Goal: Task Accomplishment & Management: Manage account settings

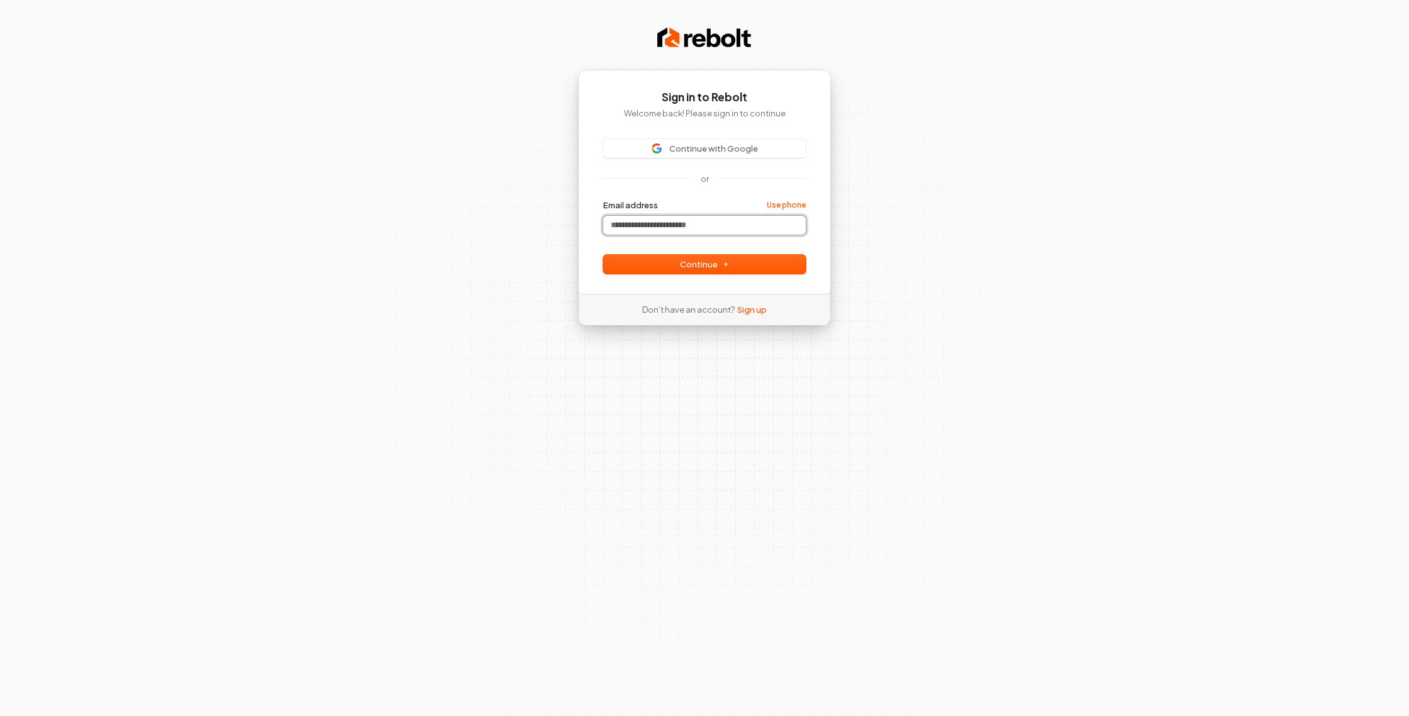
click at [662, 235] on input "Email address" at bounding box center [704, 225] width 203 height 19
paste input "**********"
click at [664, 274] on button "Continue" at bounding box center [704, 264] width 203 height 19
type input "**********"
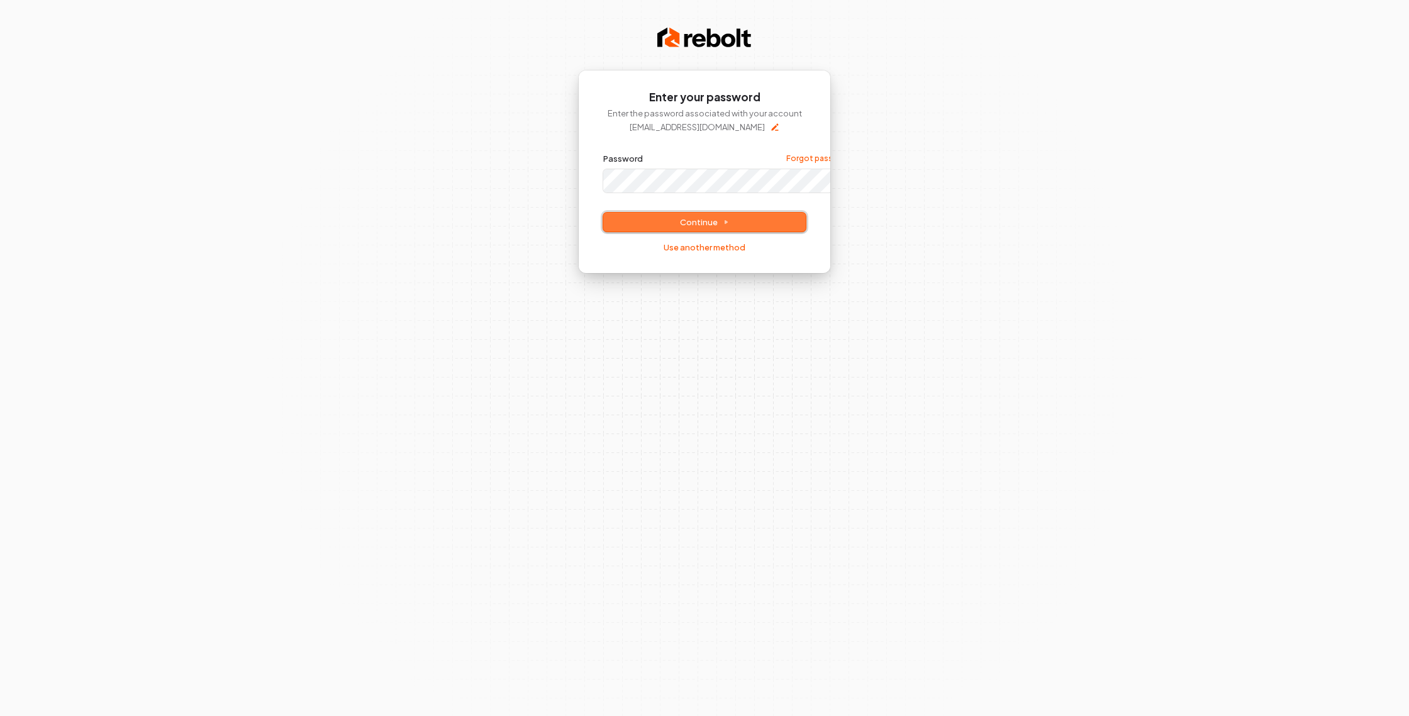
click at [713, 228] on span "Continue" at bounding box center [704, 221] width 49 height 11
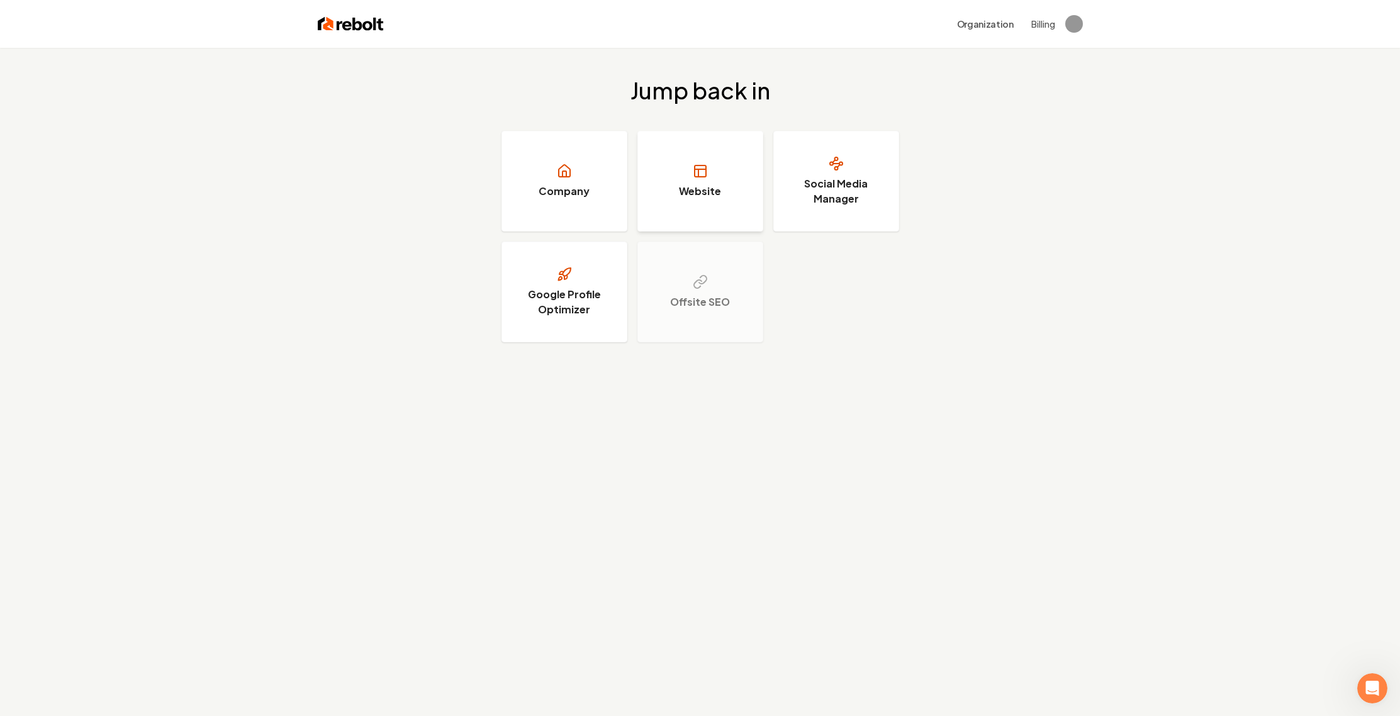
click at [680, 199] on h3 "Website" at bounding box center [700, 191] width 42 height 15
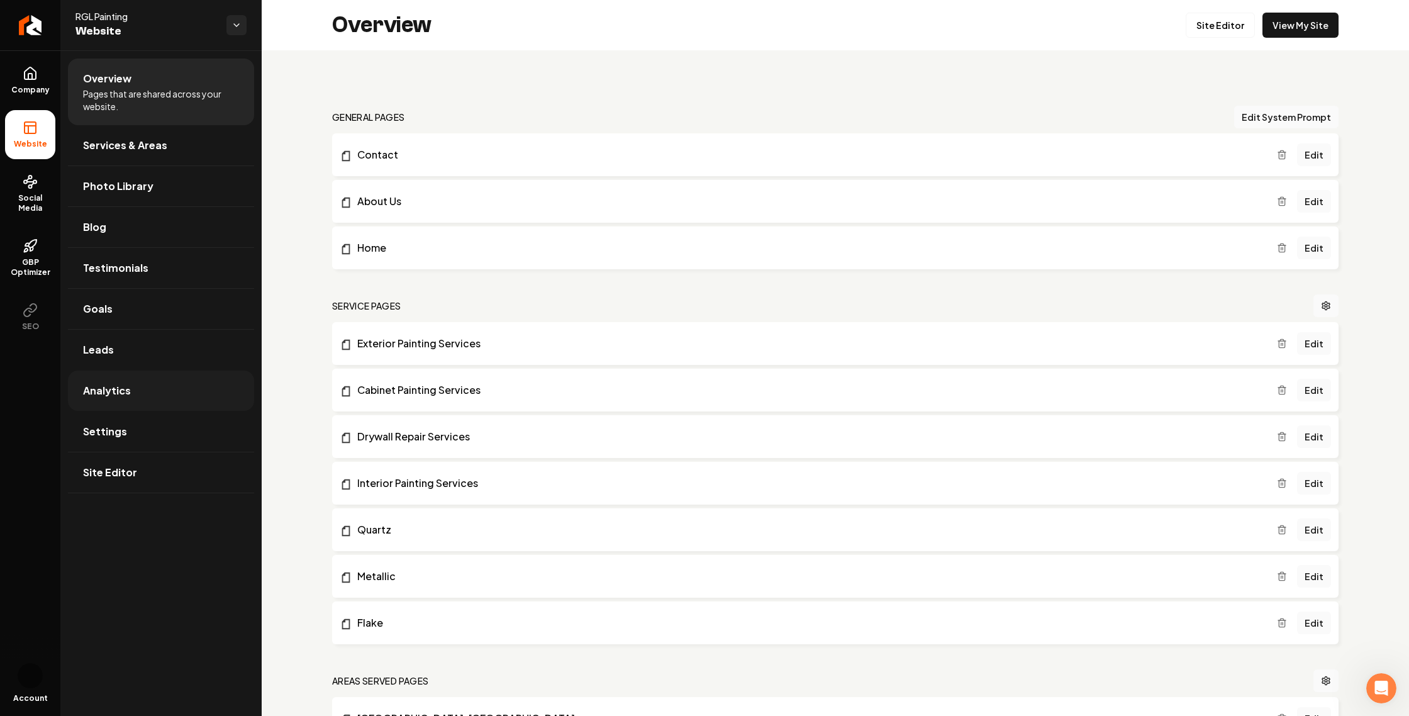
click at [165, 411] on link "Analytics" at bounding box center [161, 391] width 186 height 40
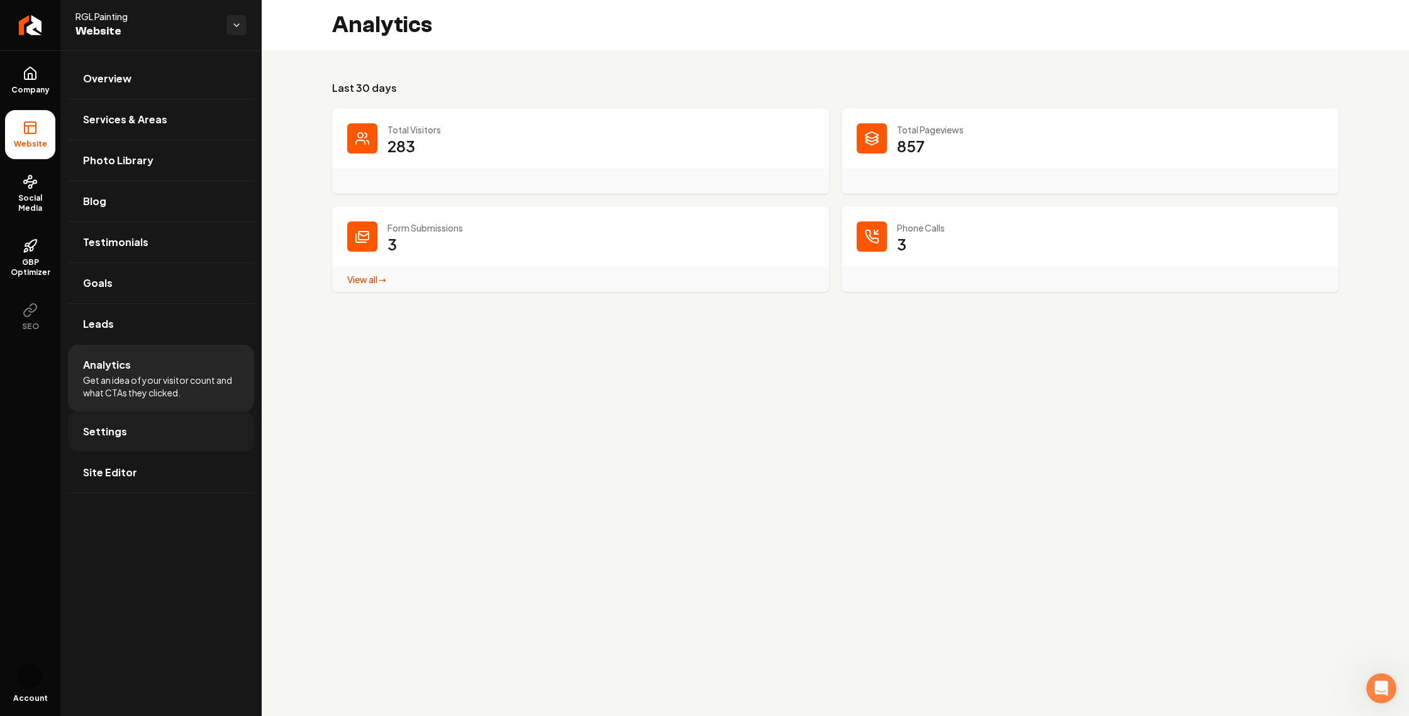
click at [187, 452] on link "Settings" at bounding box center [161, 431] width 186 height 40
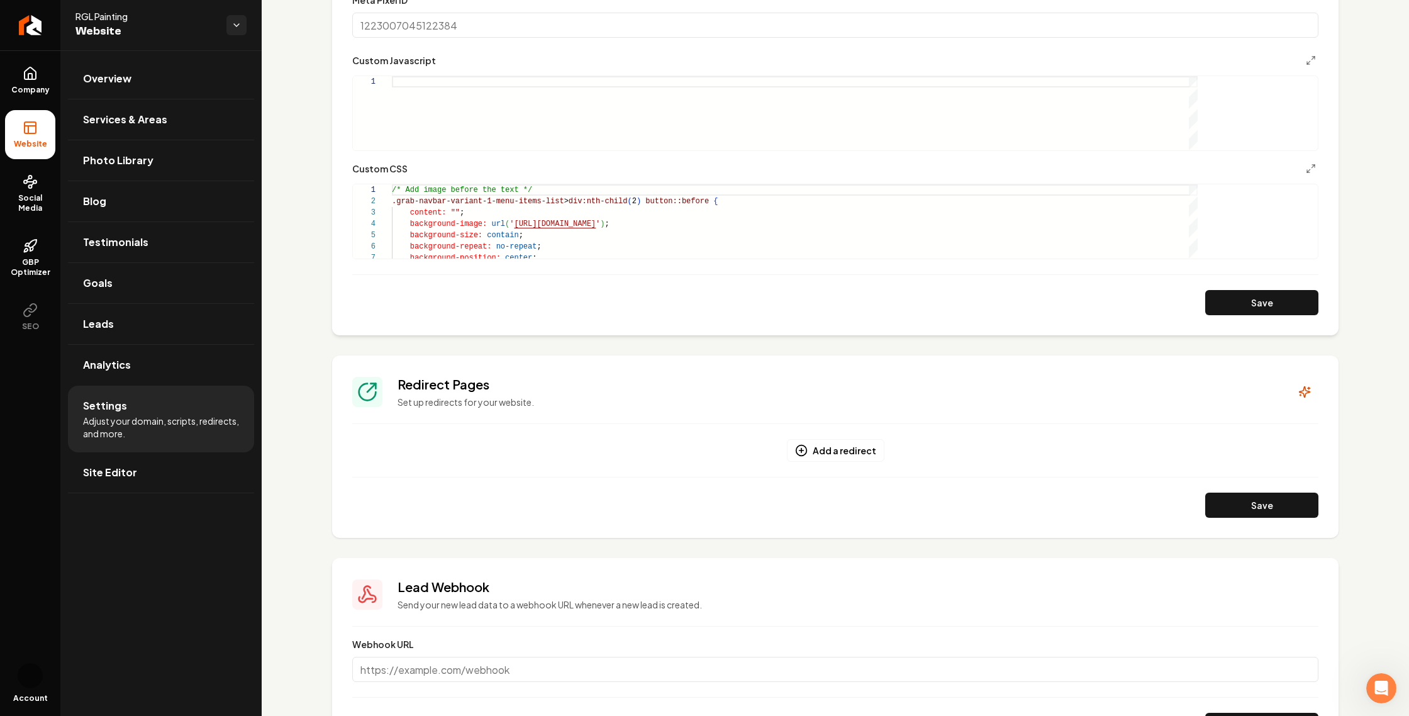
scroll to position [685, 0]
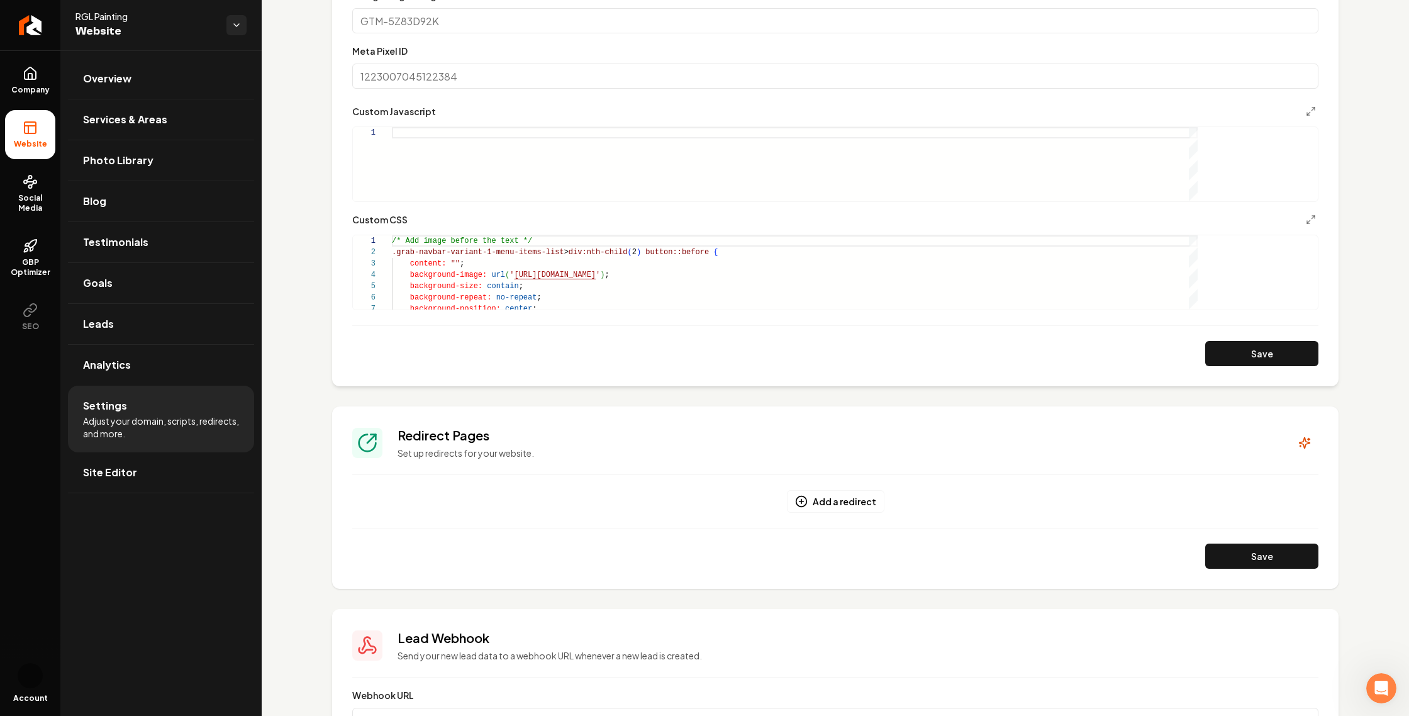
drag, startPoint x: 576, startPoint y: 139, endPoint x: 398, endPoint y: 126, distance: 178.5
click at [398, 126] on div "Custom domain Connect and configure a custom domain. Domain Connected rglpainti…" at bounding box center [836, 102] width 1148 height 1474
drag, startPoint x: 479, startPoint y: 116, endPoint x: 570, endPoint y: 113, distance: 91.3
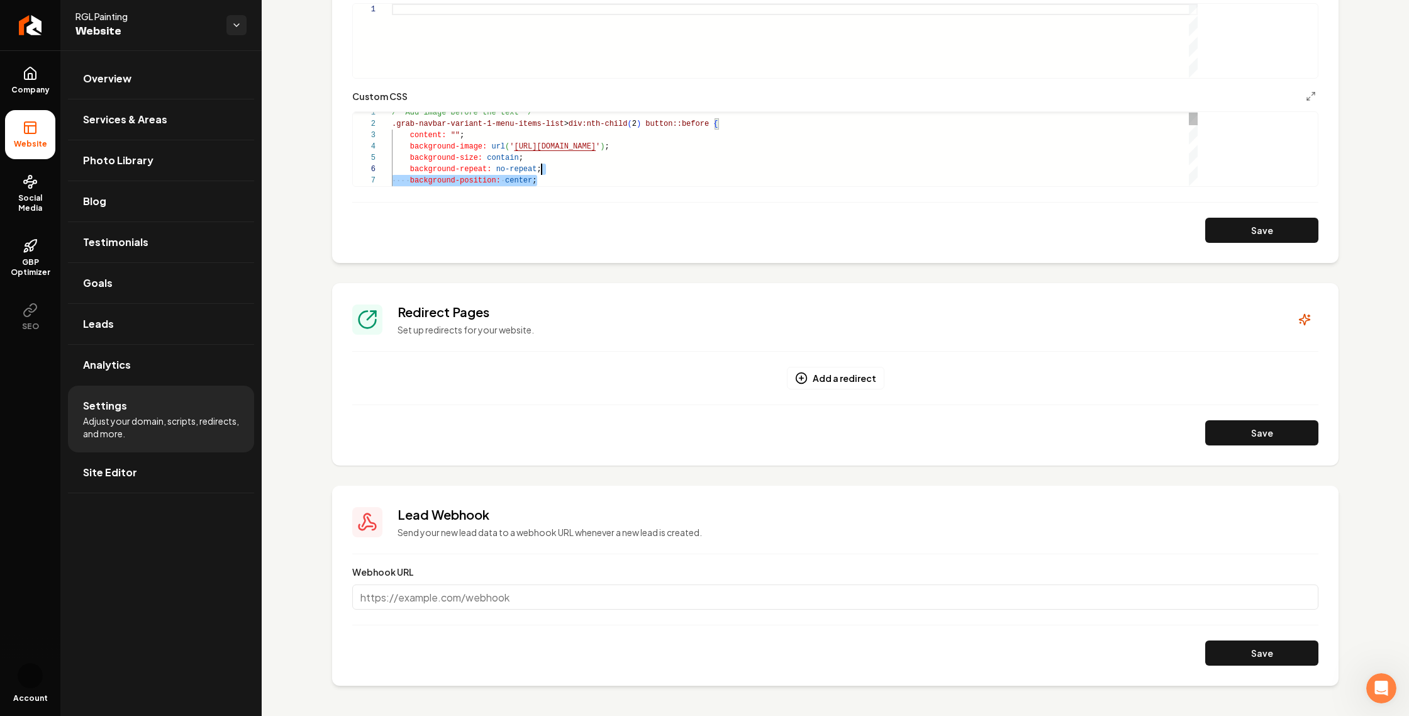
scroll to position [0, 0]
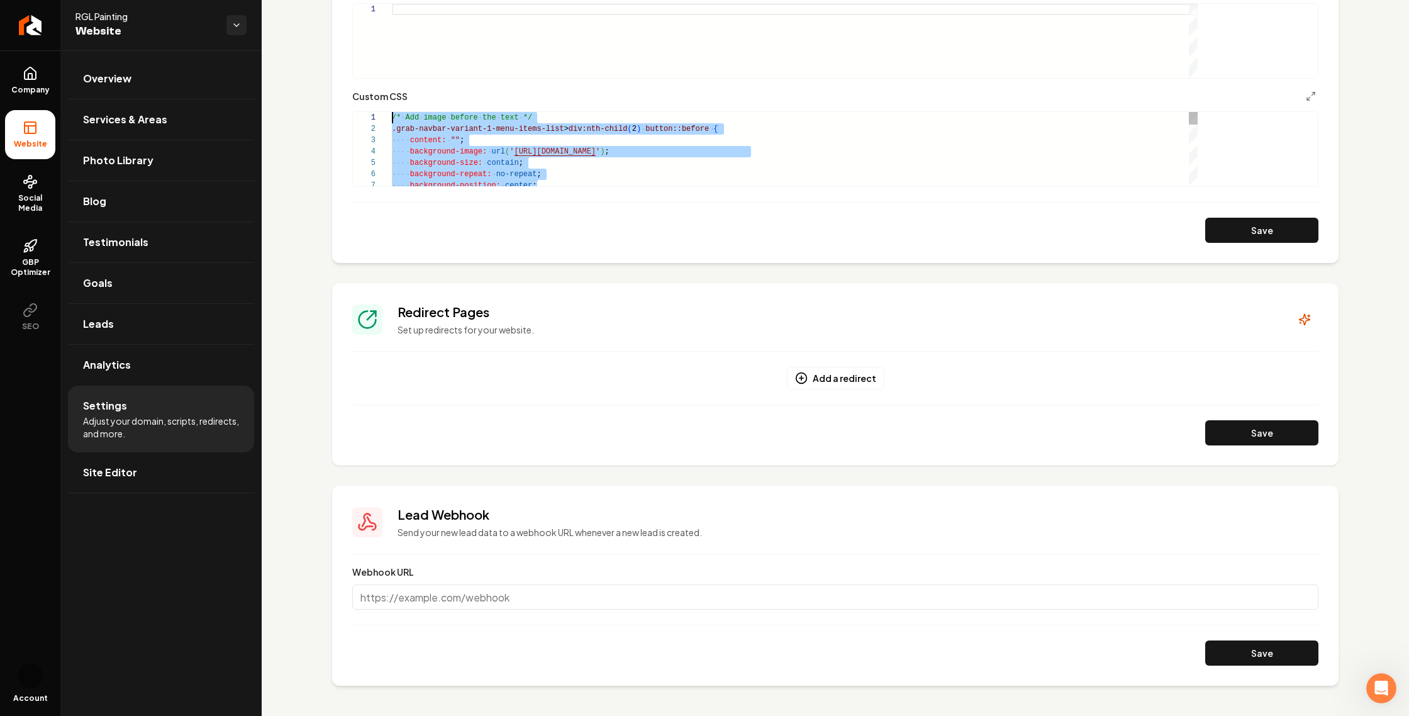
drag, startPoint x: 675, startPoint y: 397, endPoint x: 456, endPoint y: 299, distance: 240.3
click at [456, 299] on div "/* Add image before the text */ .grab-navbar-variant-1-menu-items-list > div:nt…" at bounding box center [795, 333] width 806 height 442
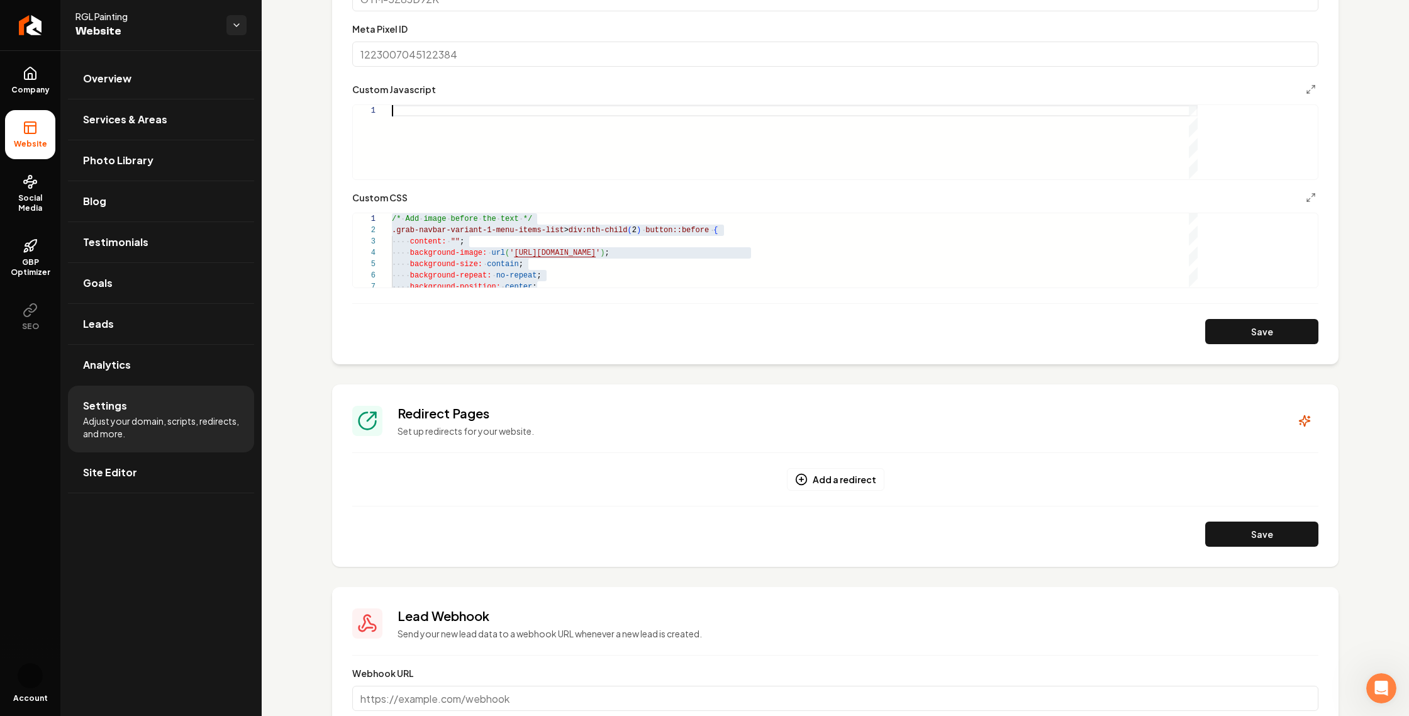
drag, startPoint x: 575, startPoint y: 371, endPoint x: 585, endPoint y: 355, distance: 18.1
click at [595, 179] on div "Main content area" at bounding box center [795, 142] width 806 height 74
drag, startPoint x: 553, startPoint y: 187, endPoint x: 470, endPoint y: 181, distance: 83.3
click at [373, 179] on div "Custom domain Connect and configure a custom domain. Domain Connected rglpainti…" at bounding box center [836, 80] width 1148 height 1474
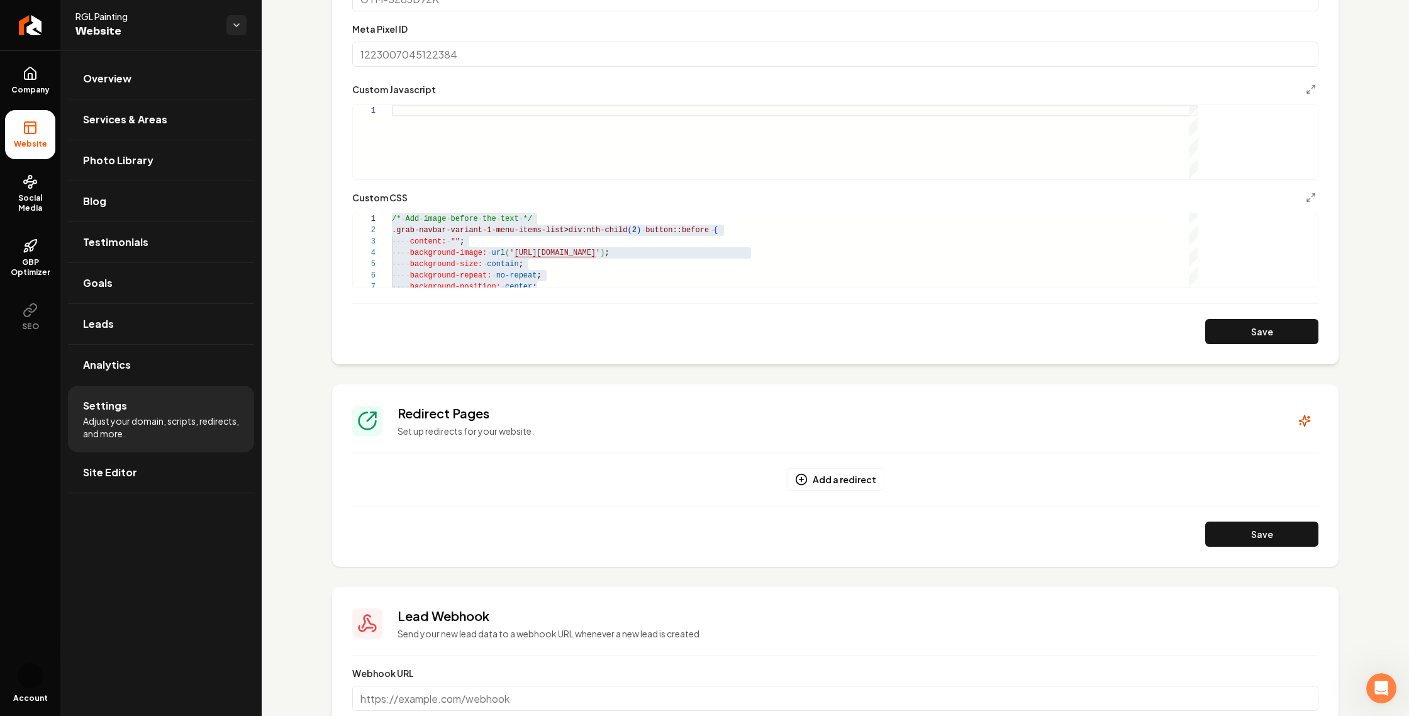
drag, startPoint x: 579, startPoint y: 114, endPoint x: 404, endPoint y: 103, distance: 175.2
click at [404, 103] on div "Custom domain Connect and configure a custom domain. Domain Connected rglpainti…" at bounding box center [836, 80] width 1148 height 1474
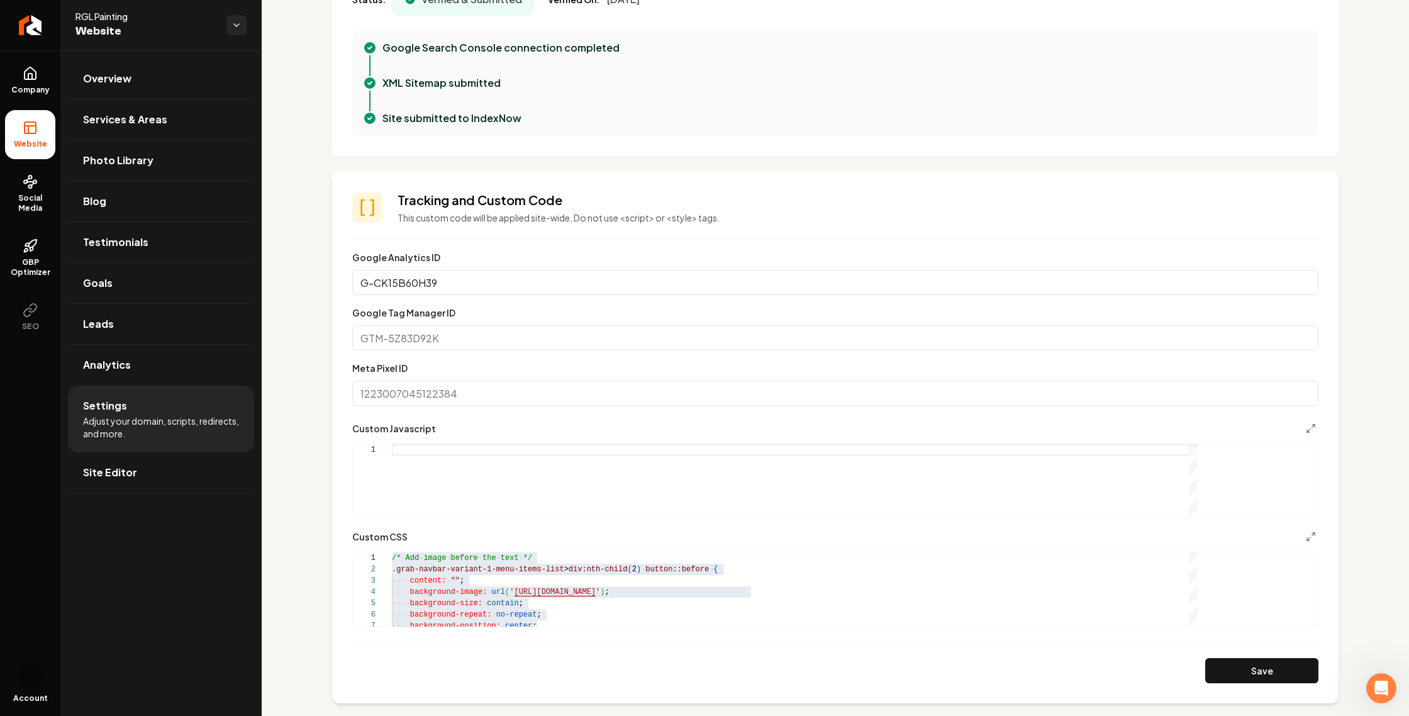
scroll to position [394, 0]
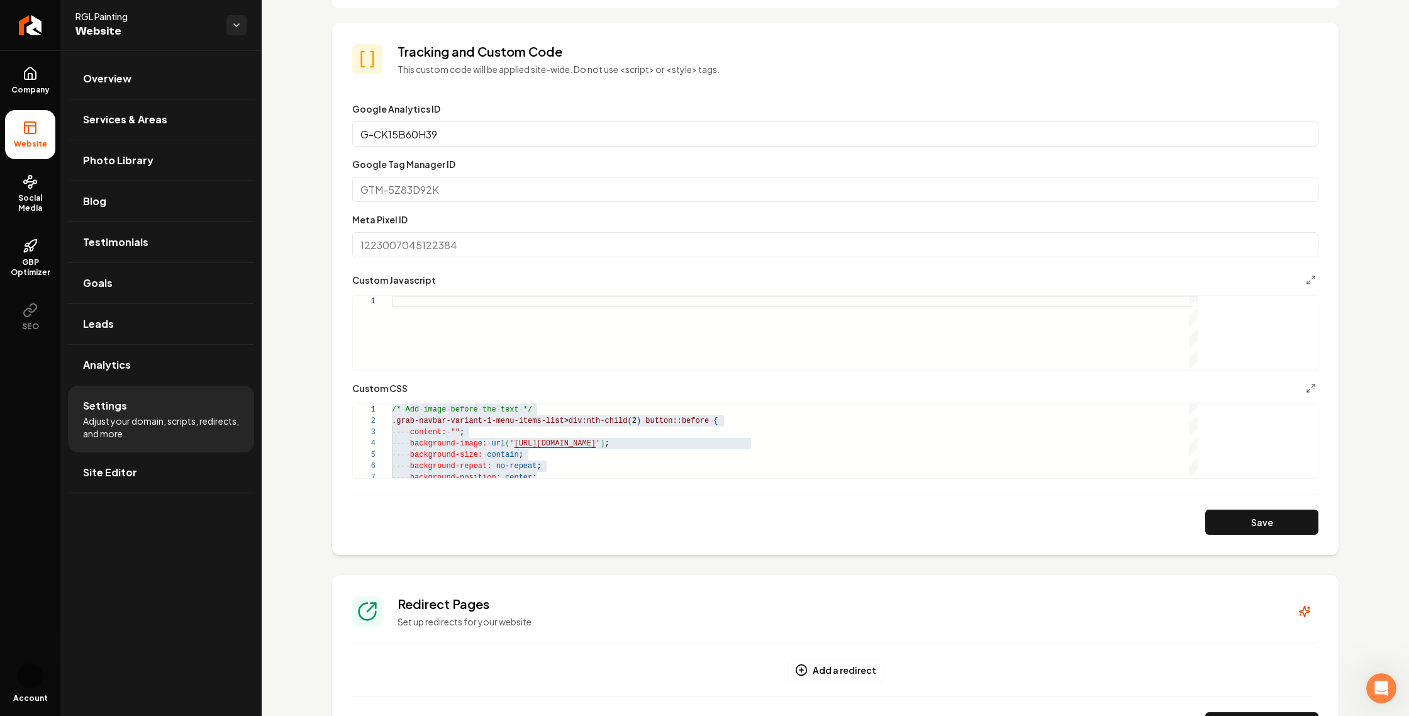
drag, startPoint x: 570, startPoint y: 381, endPoint x: 573, endPoint y: 388, distance: 8.2
click at [570, 202] on input "Google Tag Manager ID" at bounding box center [835, 189] width 966 height 25
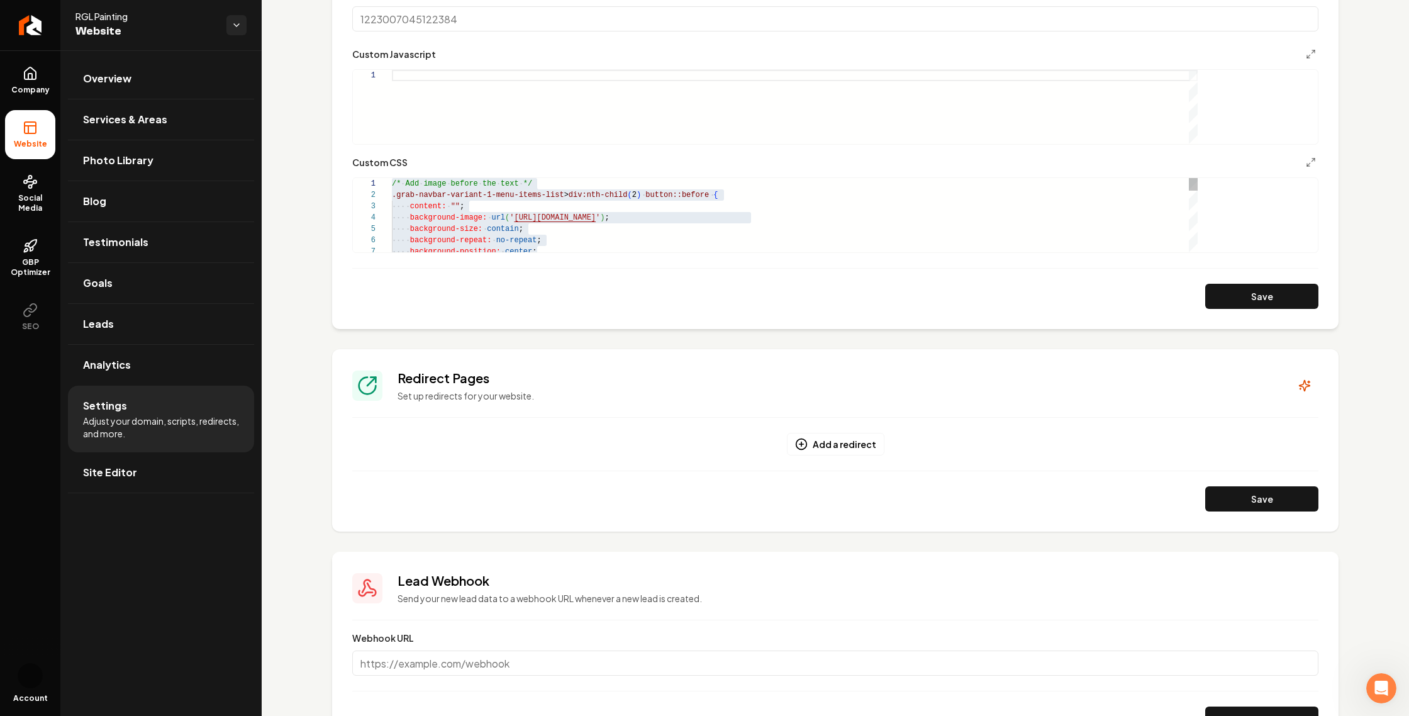
scroll to position [665, 0]
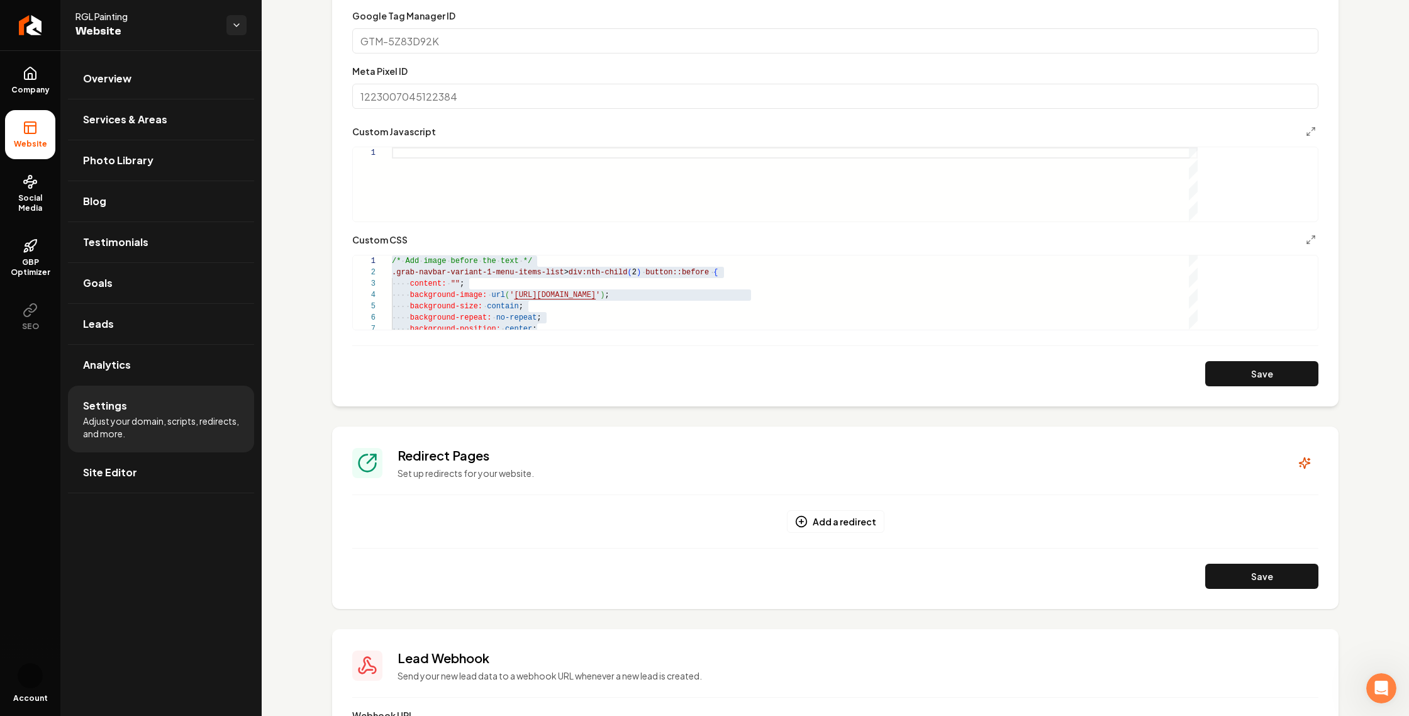
click at [627, 53] on input "Google Tag Manager ID" at bounding box center [835, 40] width 966 height 25
drag, startPoint x: 619, startPoint y: 235, endPoint x: 535, endPoint y: 203, distance: 90.2
click at [528, 53] on div "Google Tag Manager ID" at bounding box center [835, 30] width 966 height 45
drag, startPoint x: 554, startPoint y: 202, endPoint x: 532, endPoint y: 205, distance: 22.2
click at [456, 21] on label "Google Tag Manager ID" at bounding box center [403, 15] width 103 height 11
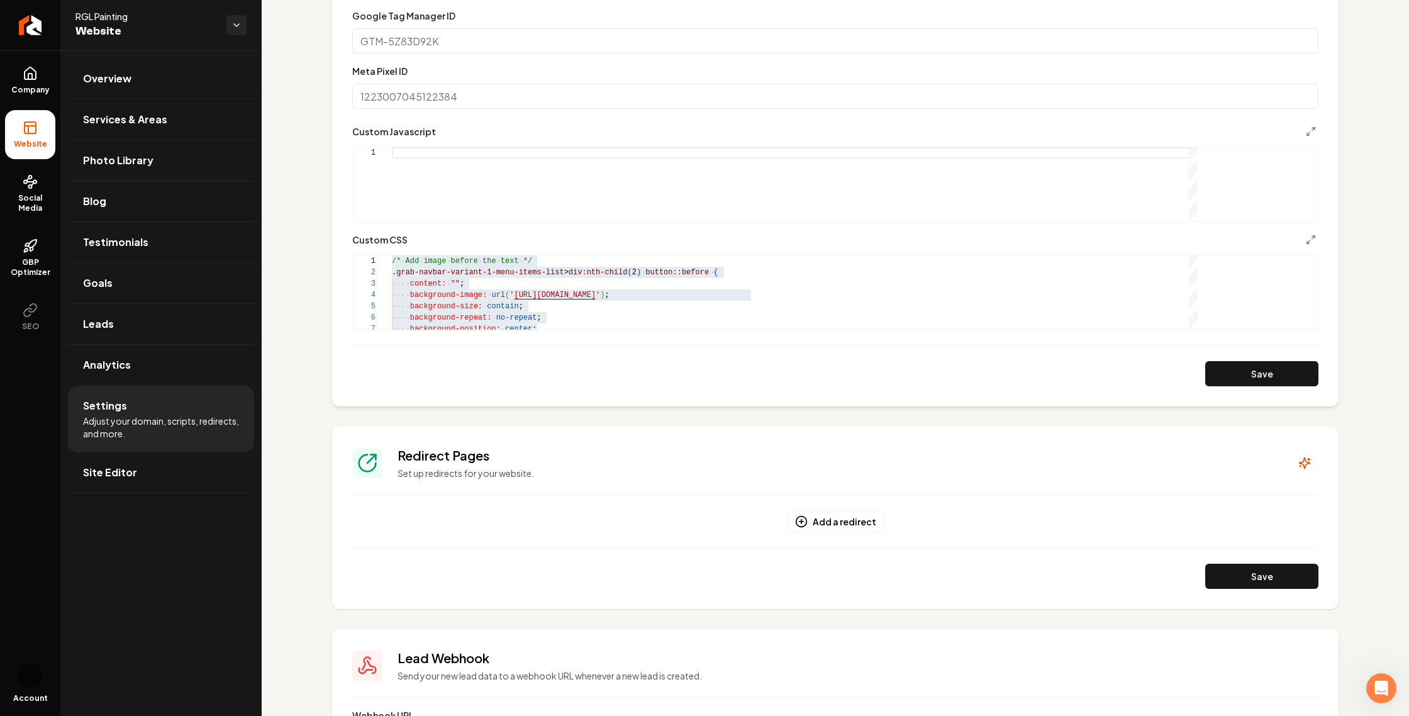
drag, startPoint x: 581, startPoint y: 232, endPoint x: 430, endPoint y: 235, distance: 151.0
click at [436, 236] on section "**********" at bounding box center [835, 140] width 1007 height 532
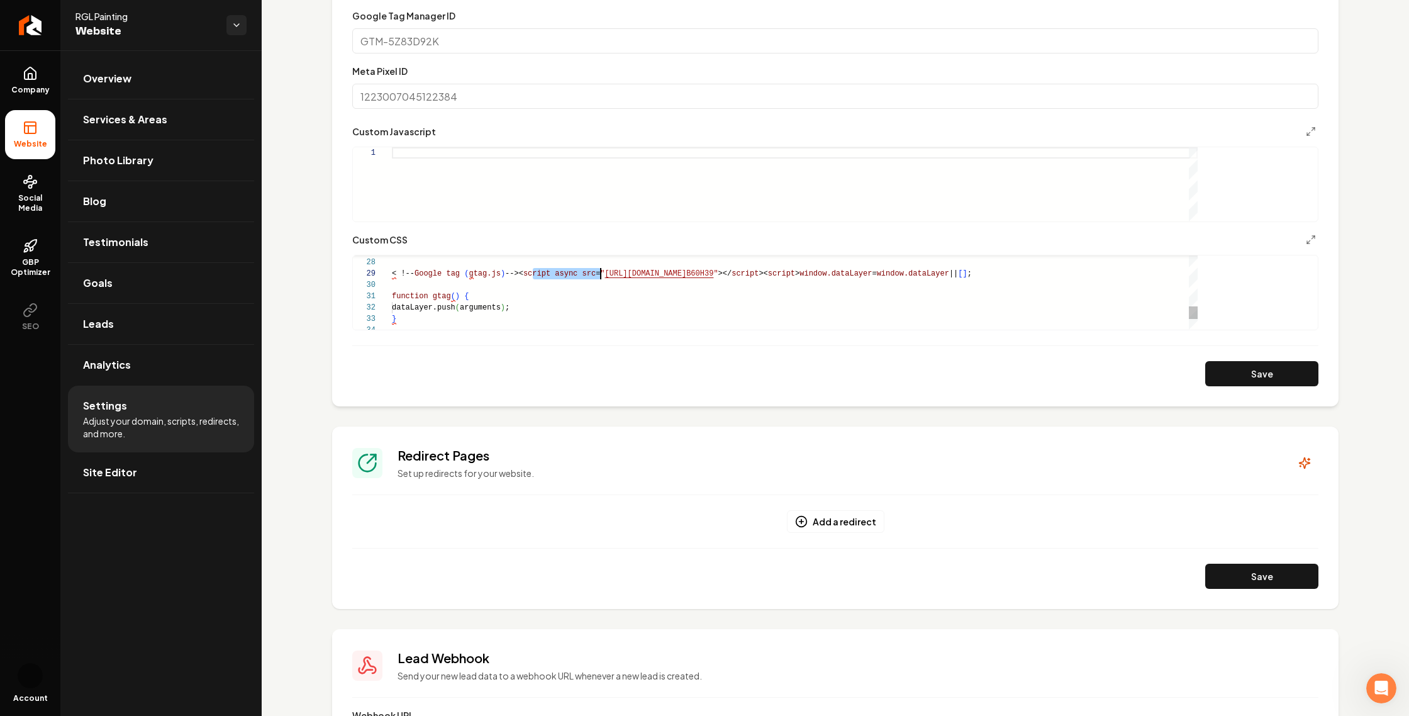
scroll to position [91, 0]
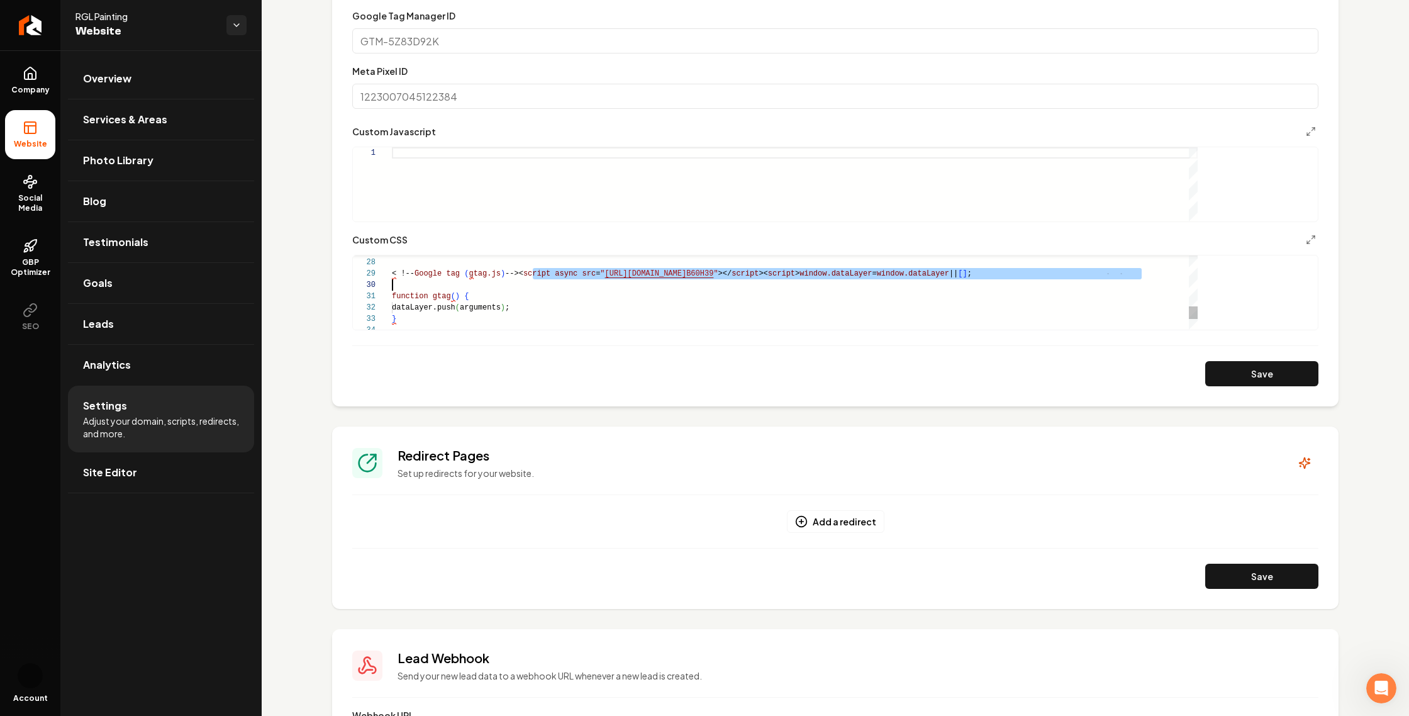
drag, startPoint x: 641, startPoint y: 499, endPoint x: 885, endPoint y: 510, distance: 244.3
click at [871, 393] on div "function gtag ( ) { dataLayer.push ( arguments ) ; } } < !-- Google tag ( gtag.…" at bounding box center [795, 172] width 806 height 442
click at [946, 393] on div "function gtag ( ) { dataLayer.push ( arguments ) ; } } < !-- Google tag ( gtag.…" at bounding box center [795, 172] width 806 height 442
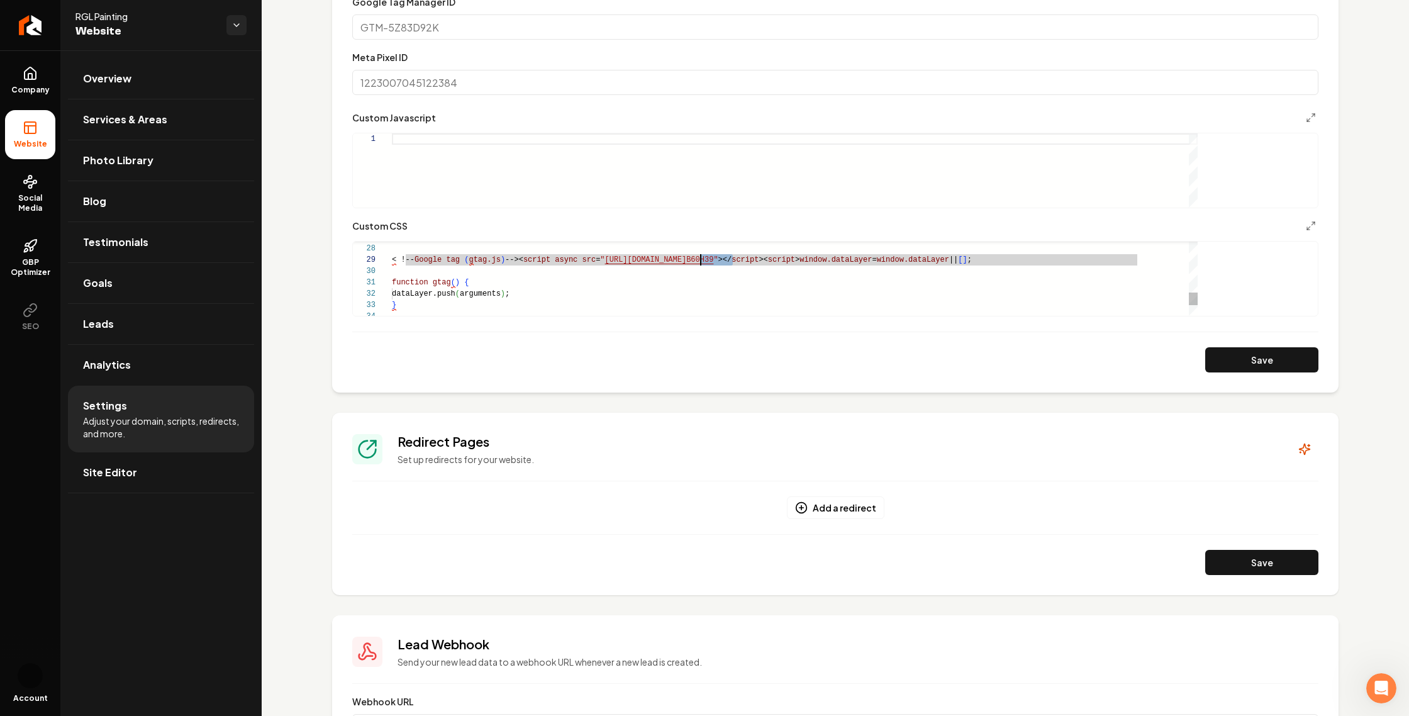
scroll to position [79, 0]
drag, startPoint x: 820, startPoint y: 486, endPoint x: 715, endPoint y: 477, distance: 105.4
click at [715, 379] on div "function gtag ( ) { } < !-- Google tag ( gtag.js ) -->< script async src = " ht…" at bounding box center [795, 158] width 806 height 442
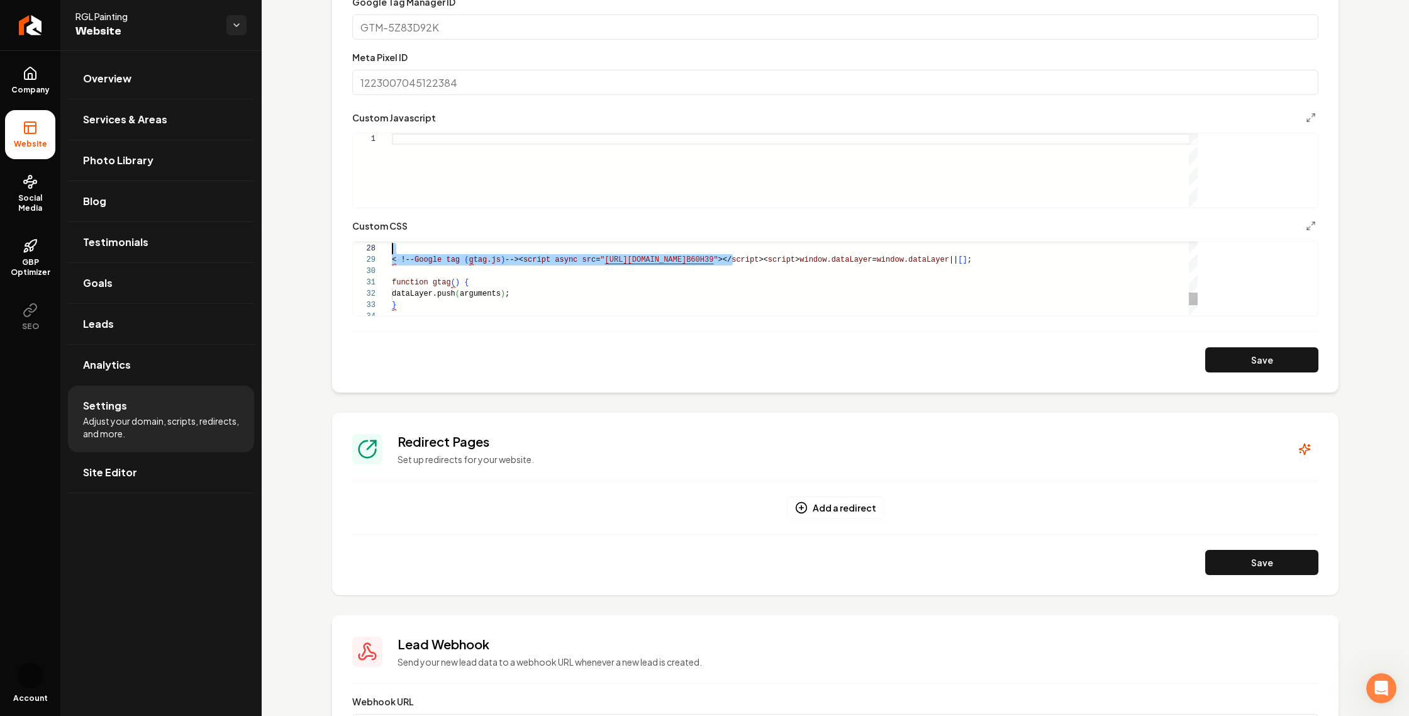
type textarea "**********"
click at [640, 379] on div "function gtag ( ) { } < !-- Google tag ( gtag.js ) -->< script async src = " ht…" at bounding box center [795, 158] width 806 height 442
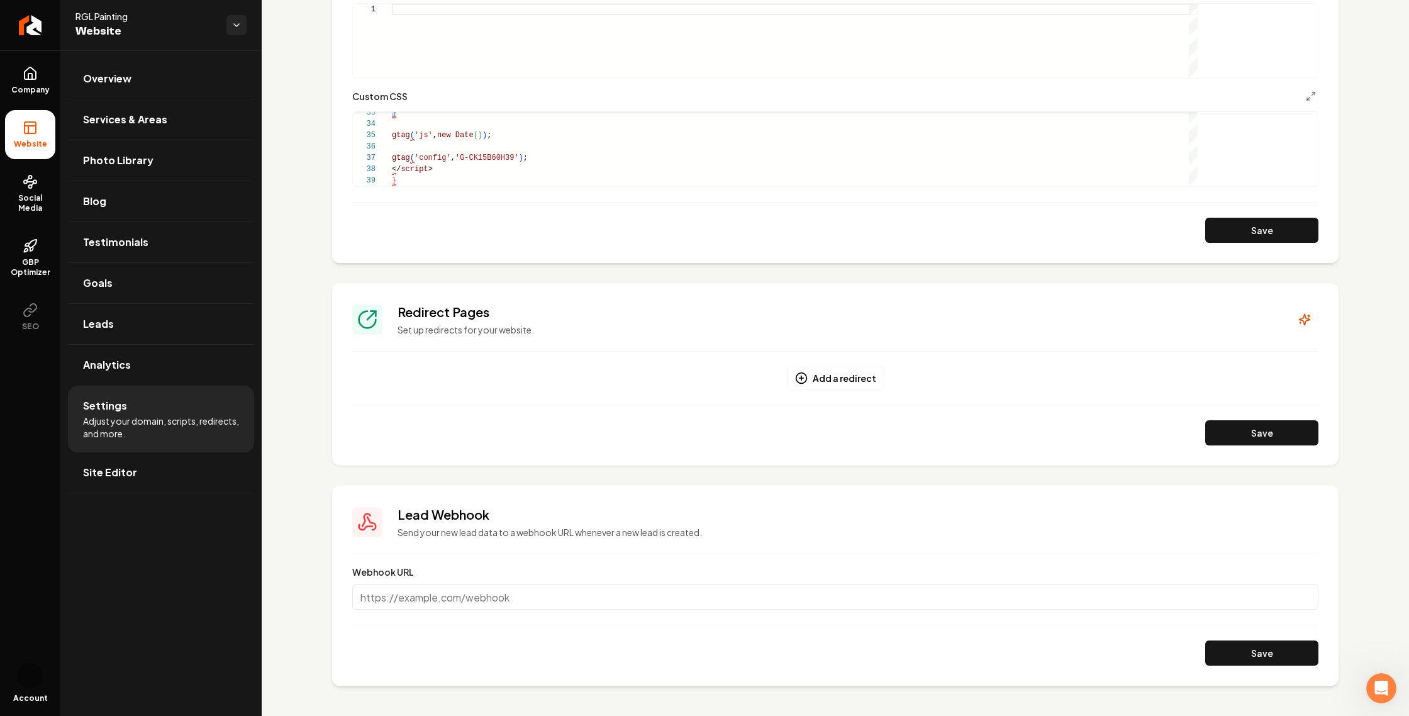
scroll to position [1166, 0]
click at [203, 385] on link "Analytics" at bounding box center [161, 365] width 186 height 40
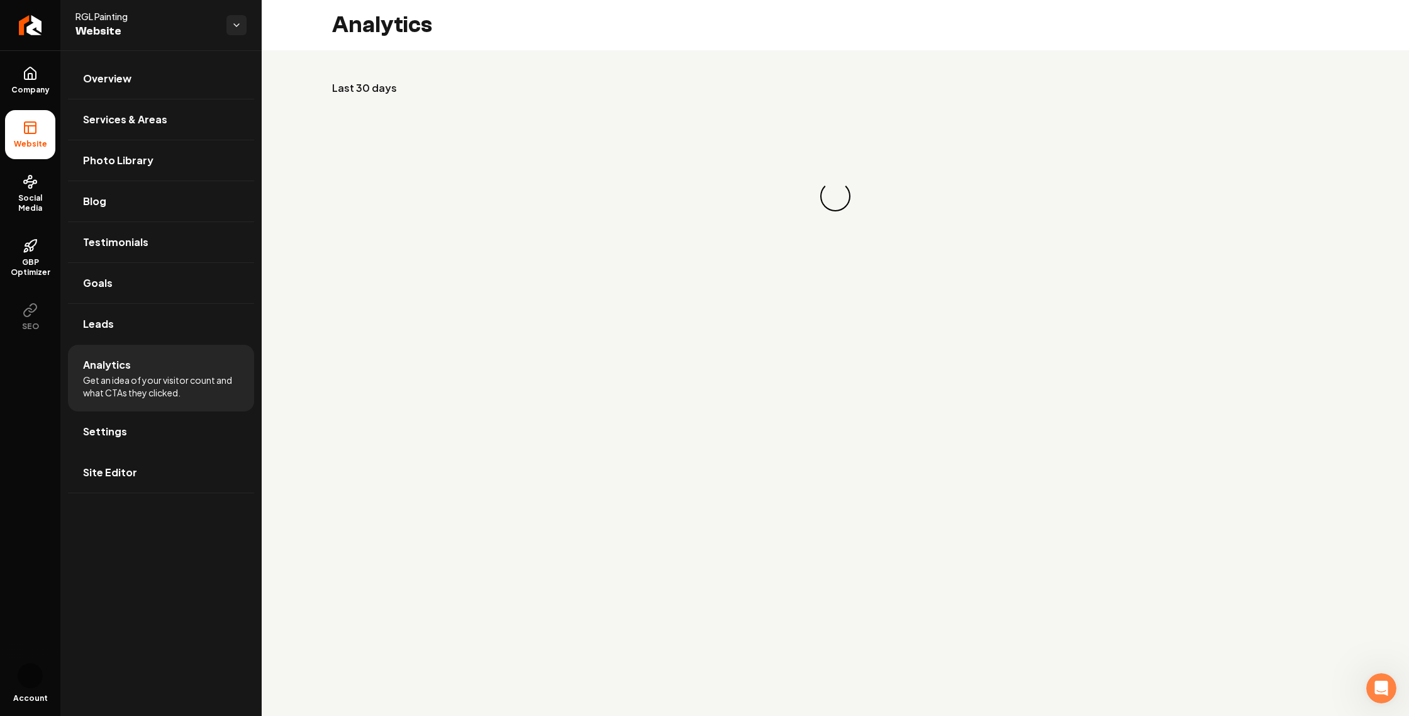
click at [196, 493] on link "Site Editor" at bounding box center [161, 472] width 186 height 40
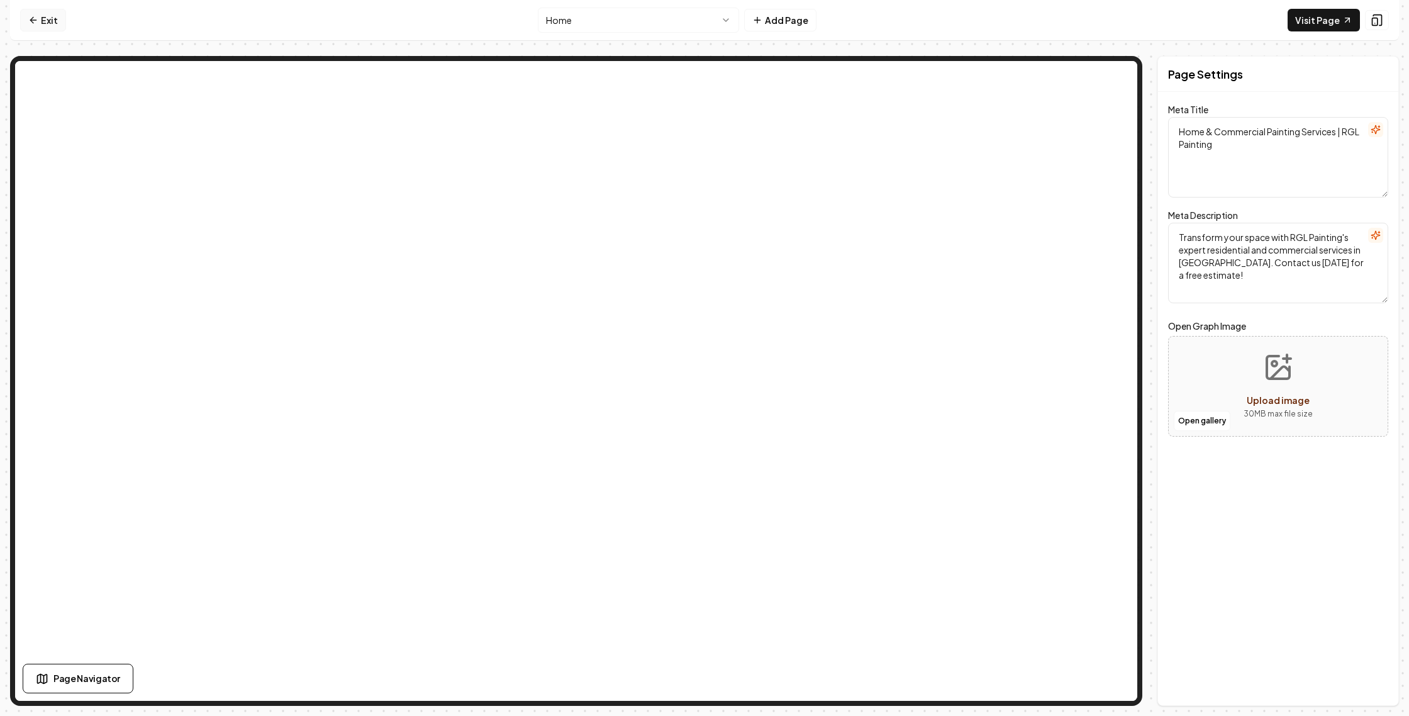
click at [57, 28] on link "Exit" at bounding box center [43, 20] width 46 height 23
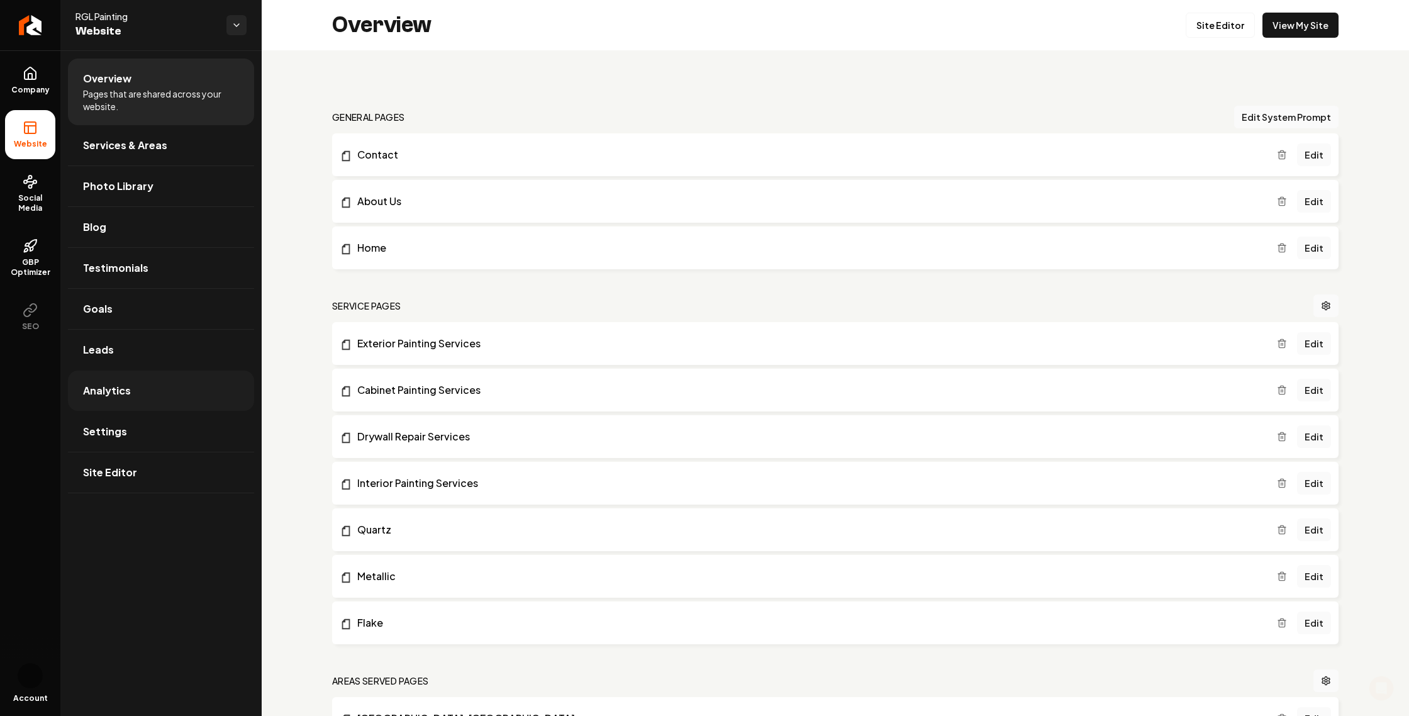
click at [193, 411] on link "Analytics" at bounding box center [161, 391] width 186 height 40
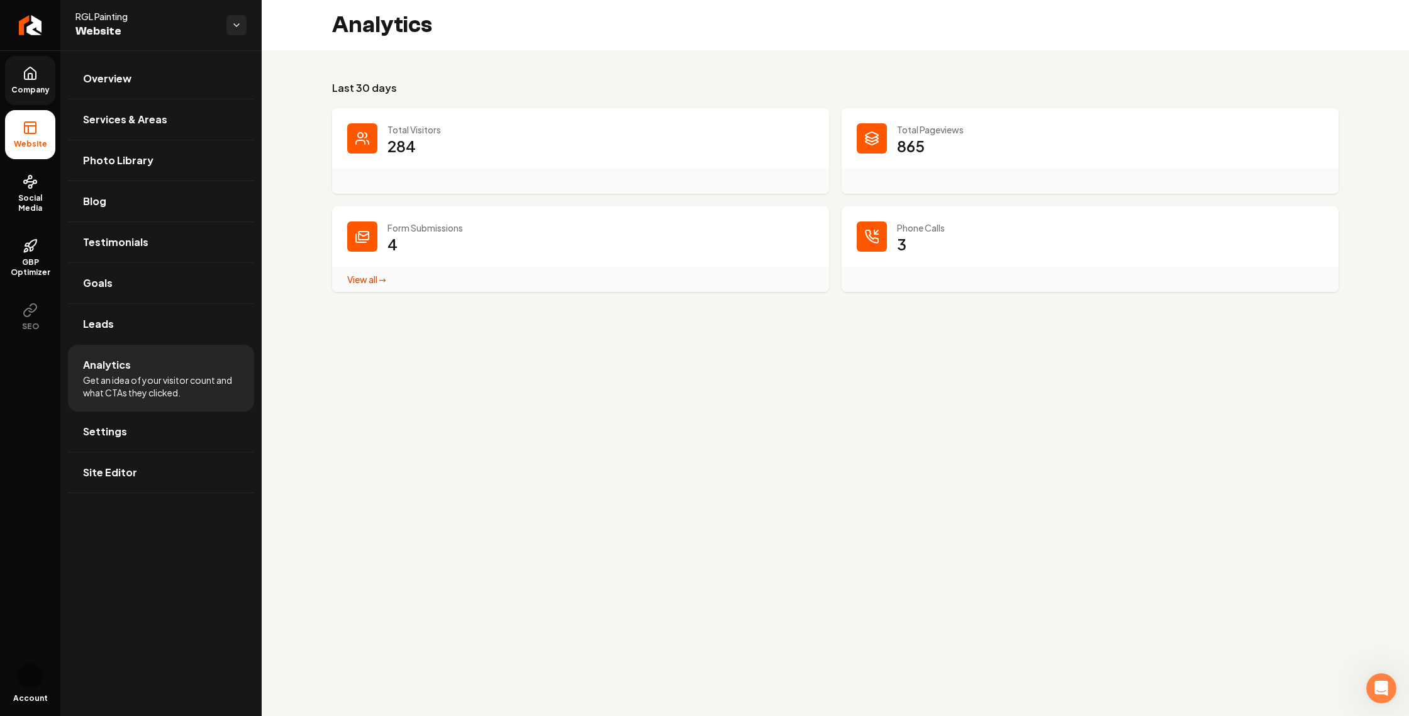
click at [38, 81] on icon at bounding box center [30, 73] width 15 height 15
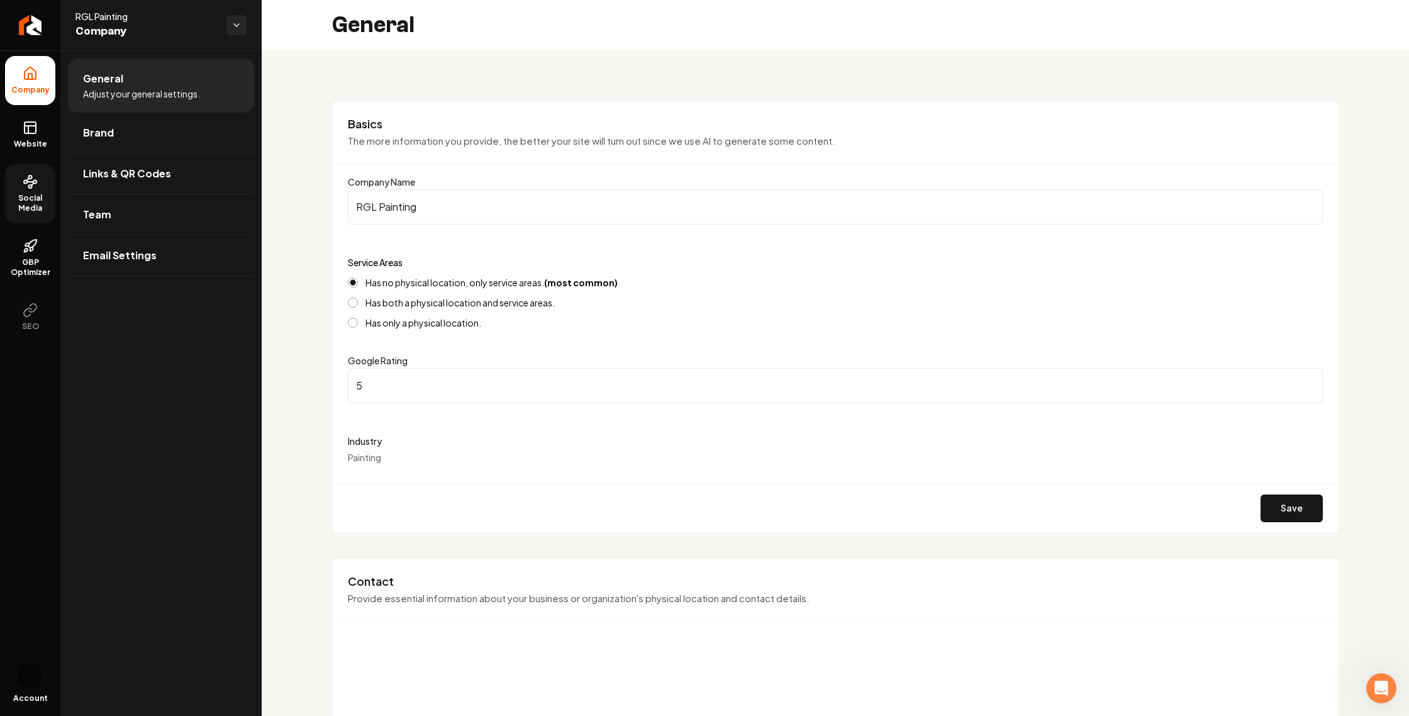
click at [24, 213] on span "Social Media" at bounding box center [30, 203] width 50 height 20
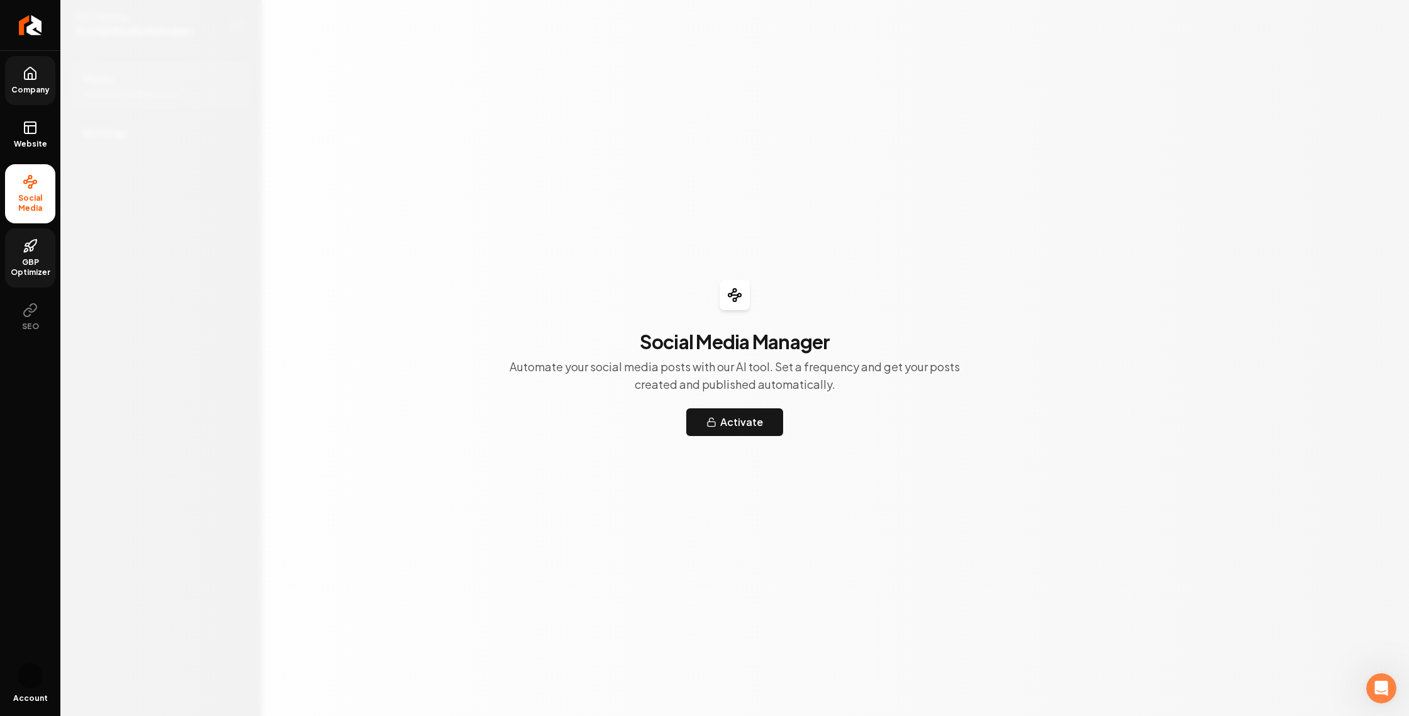
click at [23, 277] on span "GBP Optimizer" at bounding box center [30, 267] width 50 height 20
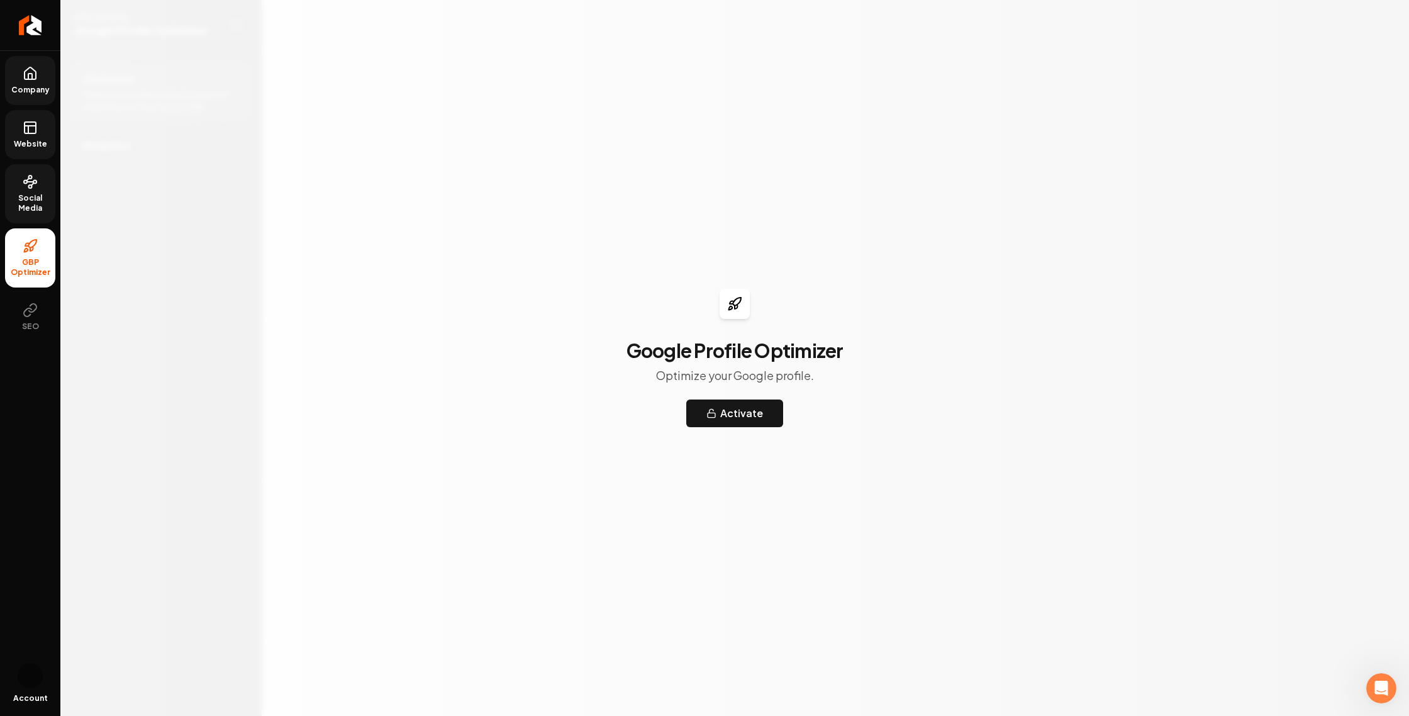
click at [36, 126] on icon at bounding box center [30, 126] width 11 height 0
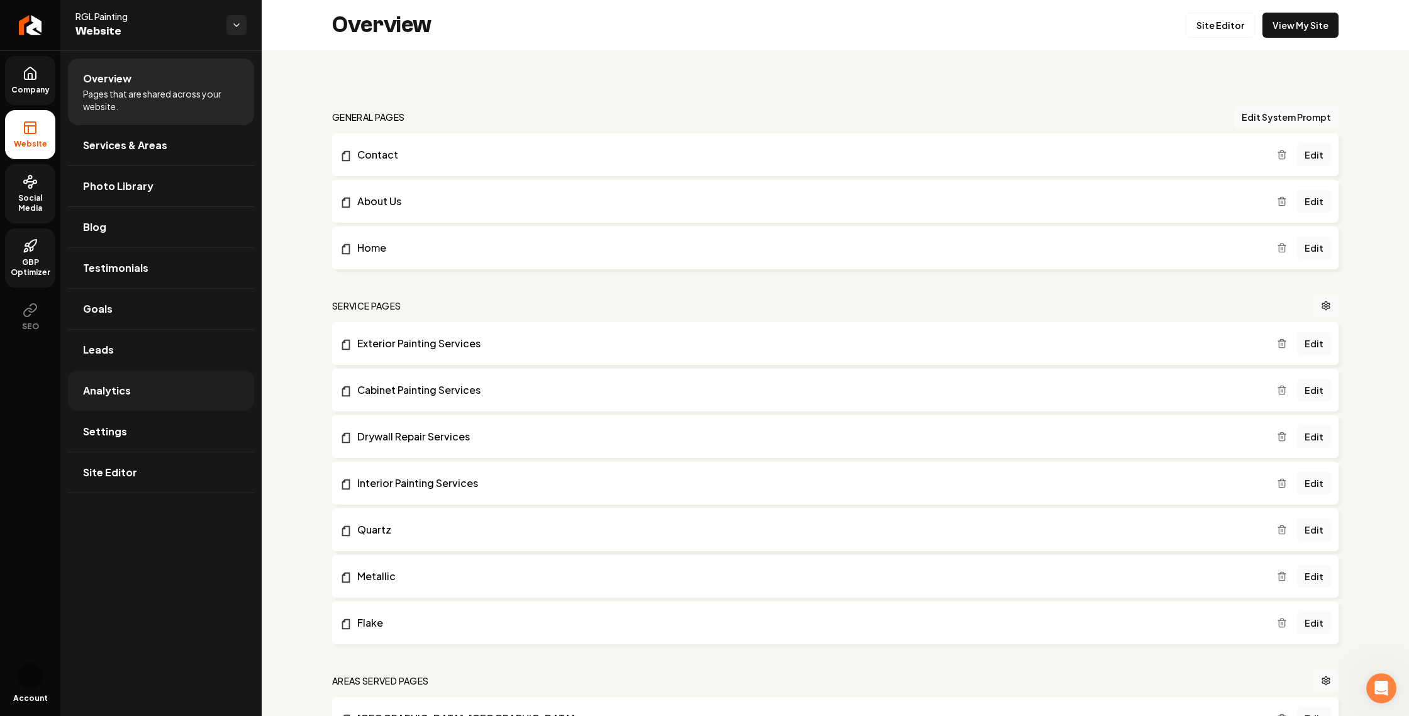
click at [165, 411] on link "Analytics" at bounding box center [161, 391] width 186 height 40
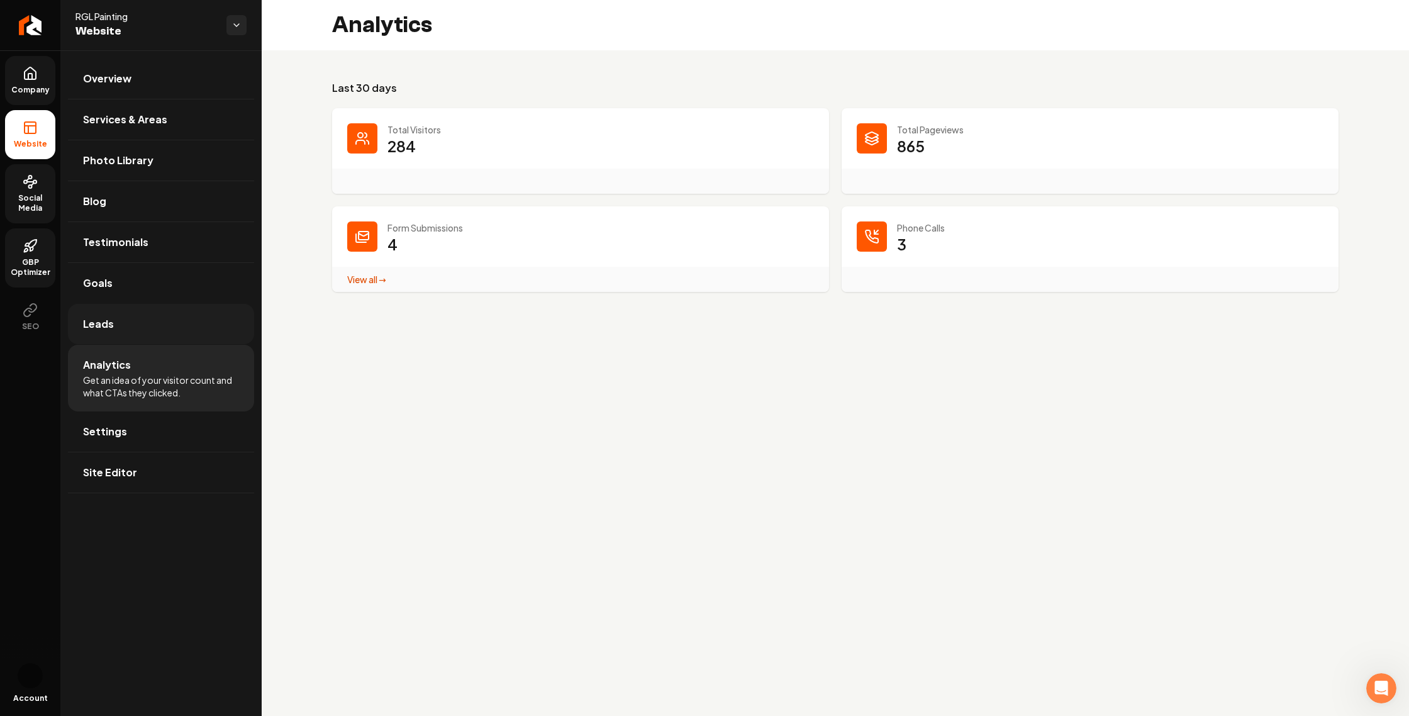
click at [169, 344] on link "Leads" at bounding box center [161, 324] width 186 height 40
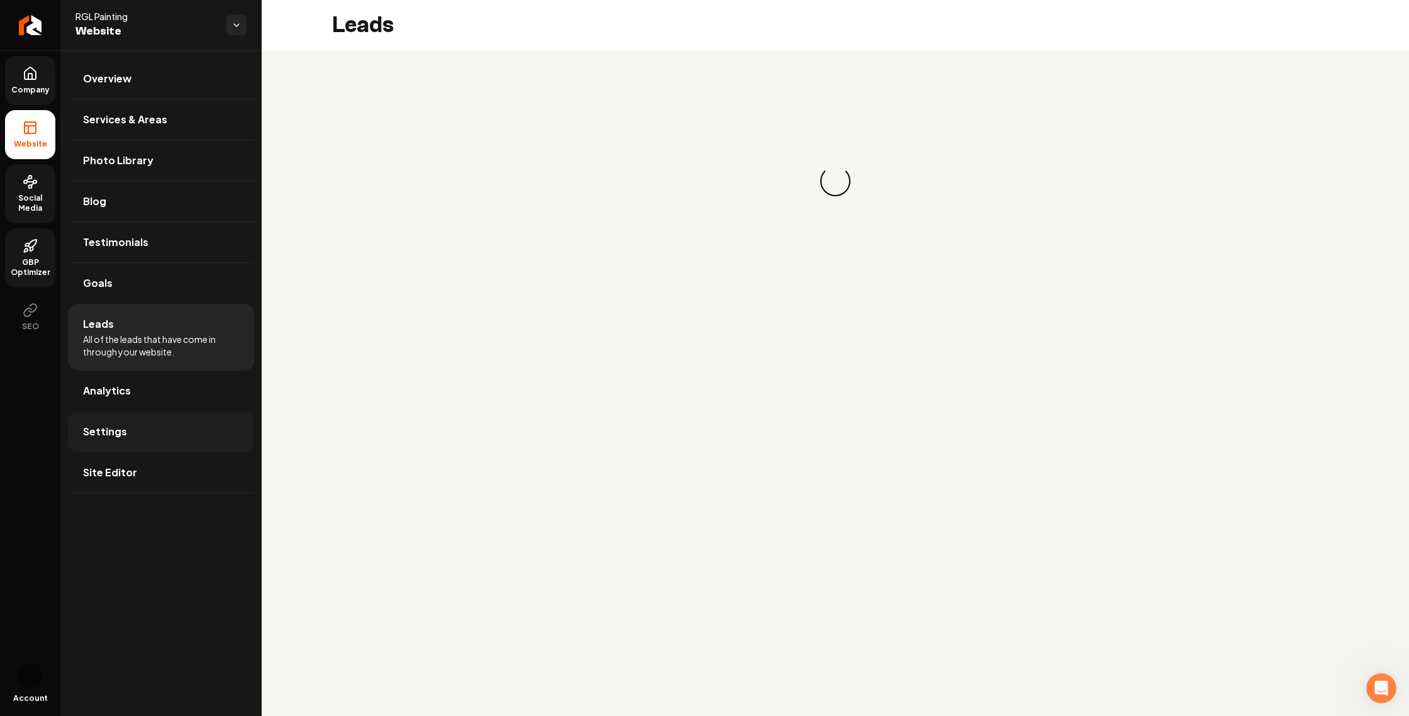
click at [170, 452] on link "Settings" at bounding box center [161, 431] width 186 height 40
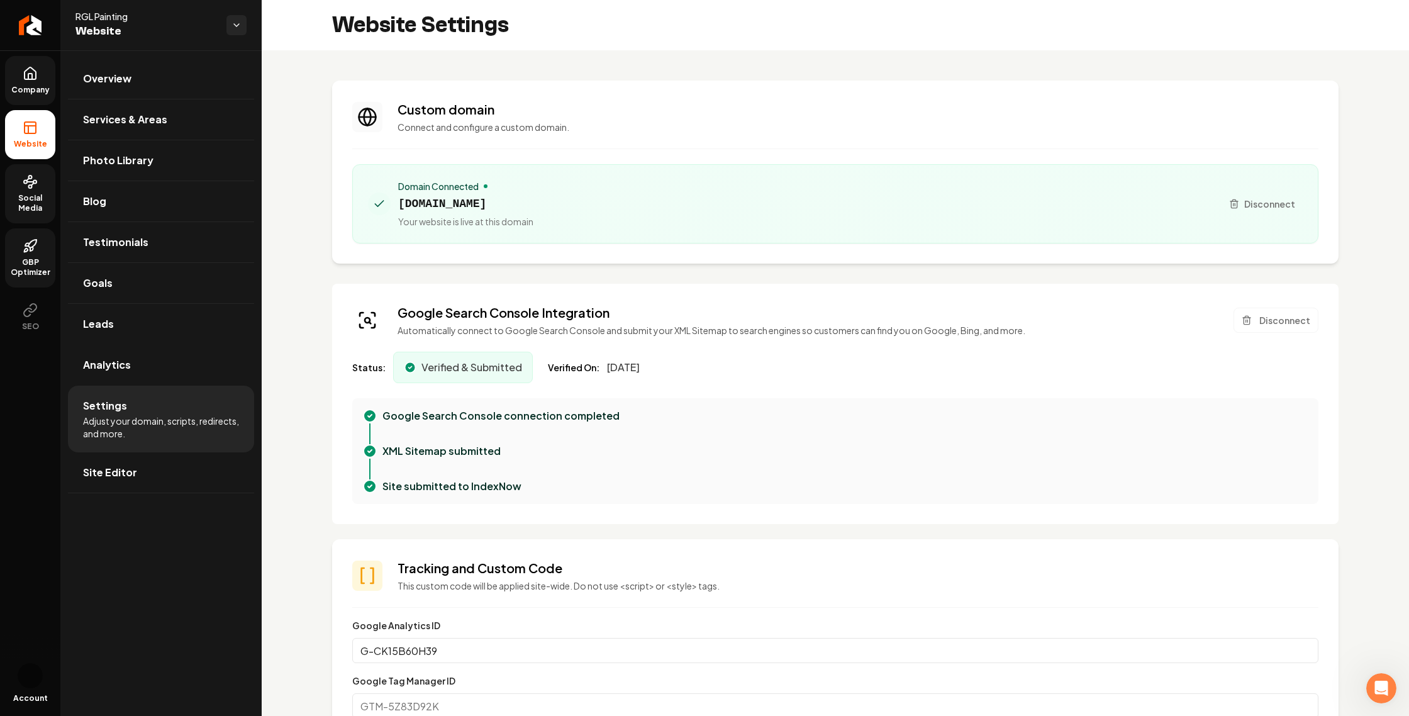
scroll to position [113, 0]
click at [188, 493] on link "Site Editor" at bounding box center [161, 472] width 186 height 40
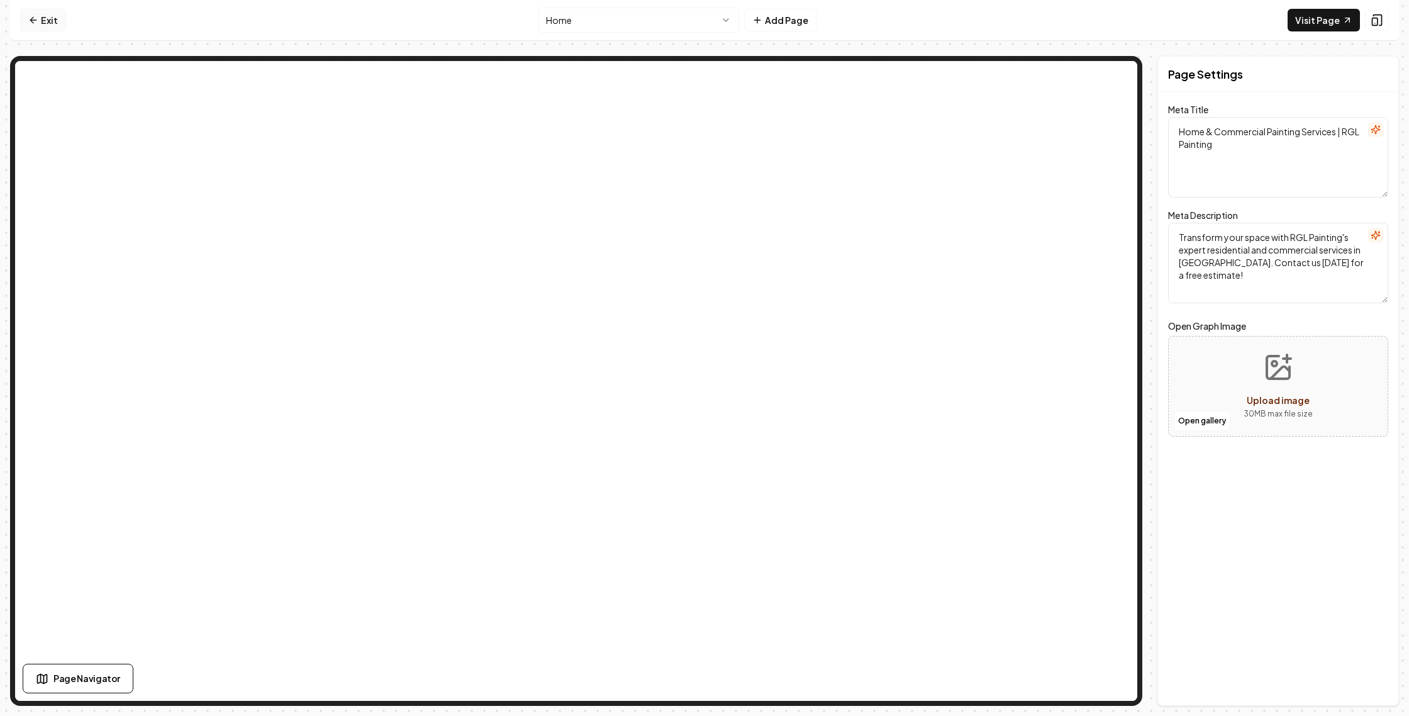
click at [52, 31] on link "Exit" at bounding box center [43, 20] width 46 height 23
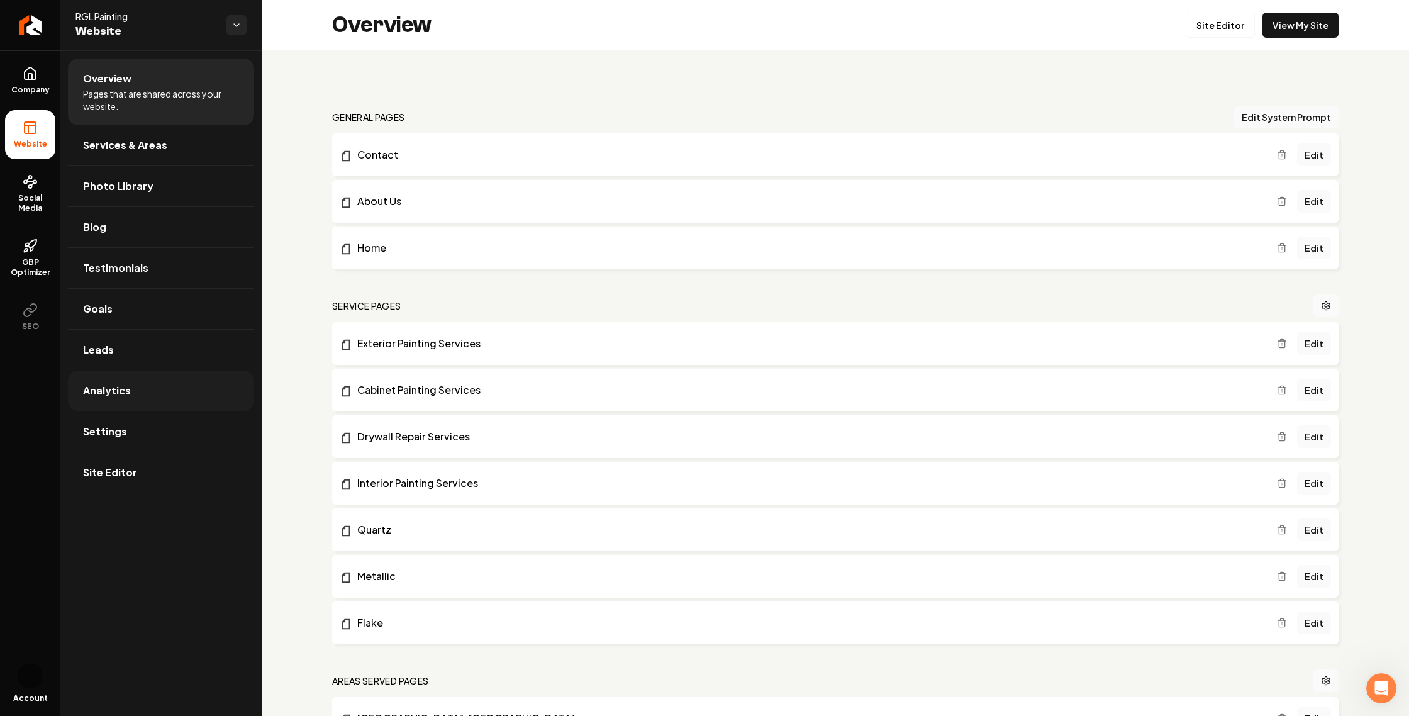
click at [131, 398] on span "Analytics" at bounding box center [107, 390] width 48 height 15
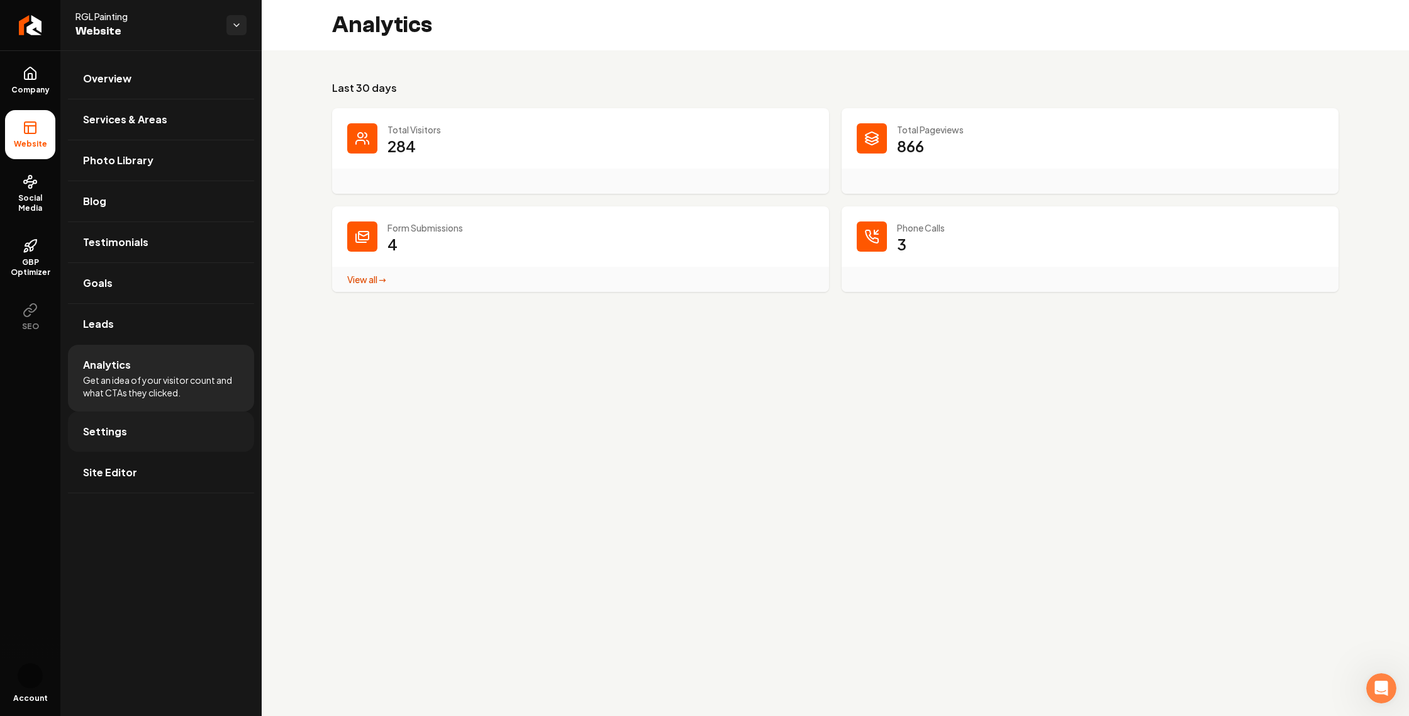
click at [154, 452] on link "Settings" at bounding box center [161, 431] width 186 height 40
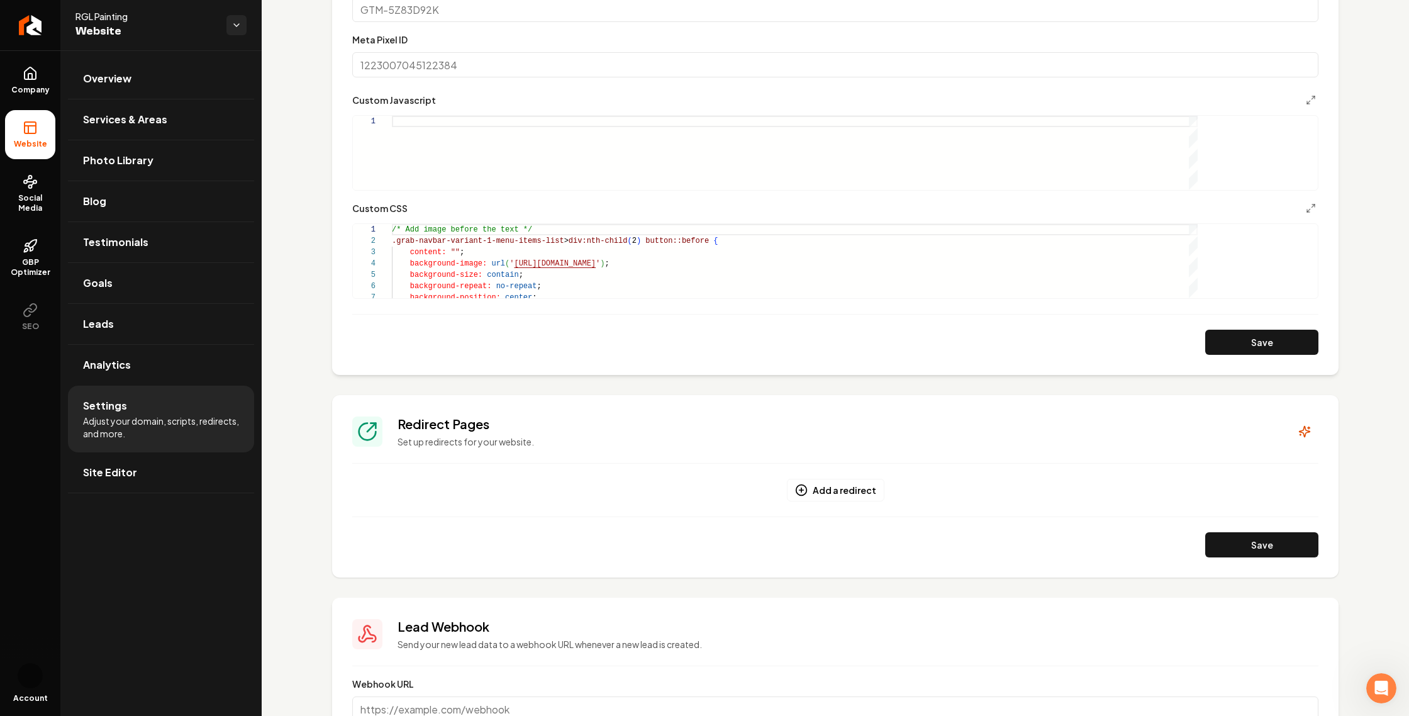
scroll to position [688, 0]
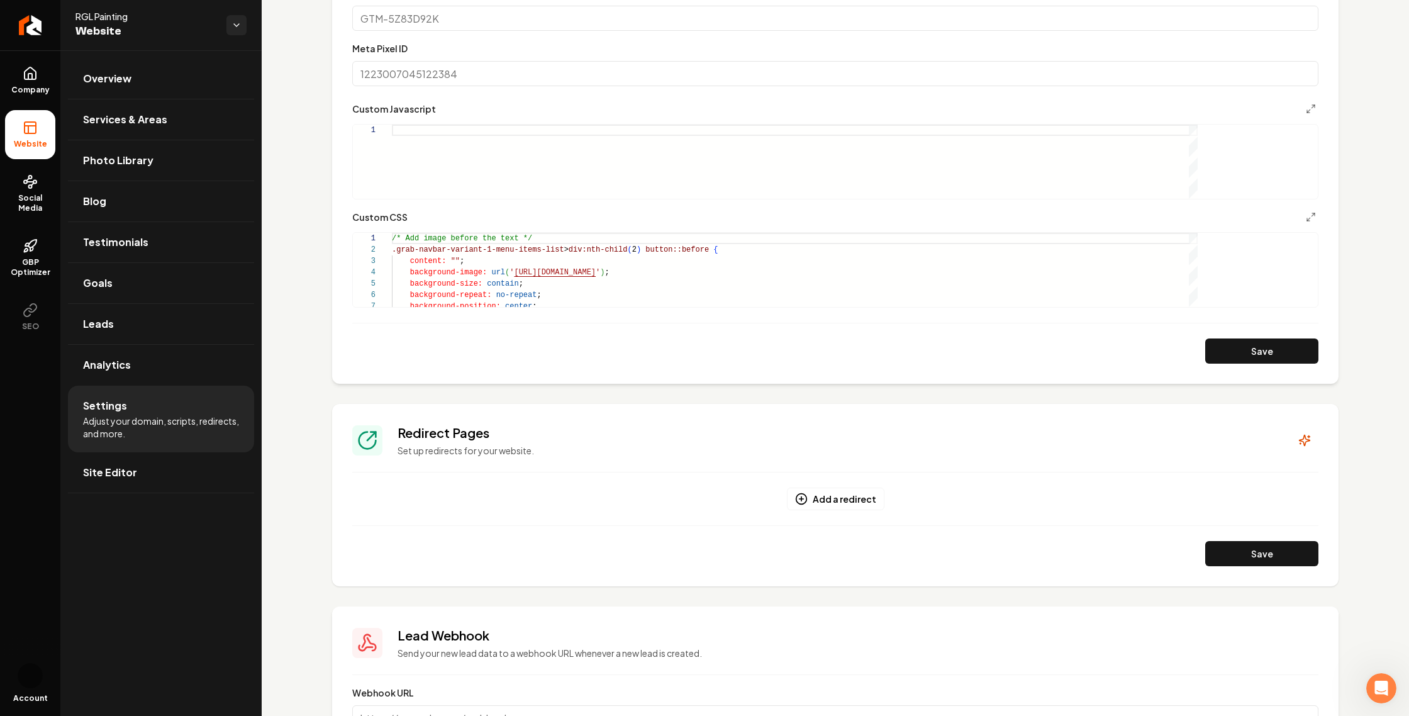
drag, startPoint x: 540, startPoint y: 139, endPoint x: 387, endPoint y: 140, distance: 153.5
click at [389, 140] on div "Custom domain Connect and configure a custom domain. Domain Connected rglpainti…" at bounding box center [836, 100] width 1148 height 1474
drag, startPoint x: 615, startPoint y: 212, endPoint x: 406, endPoint y: 206, distance: 209.6
click at [422, 208] on section "**********" at bounding box center [835, 118] width 1007 height 532
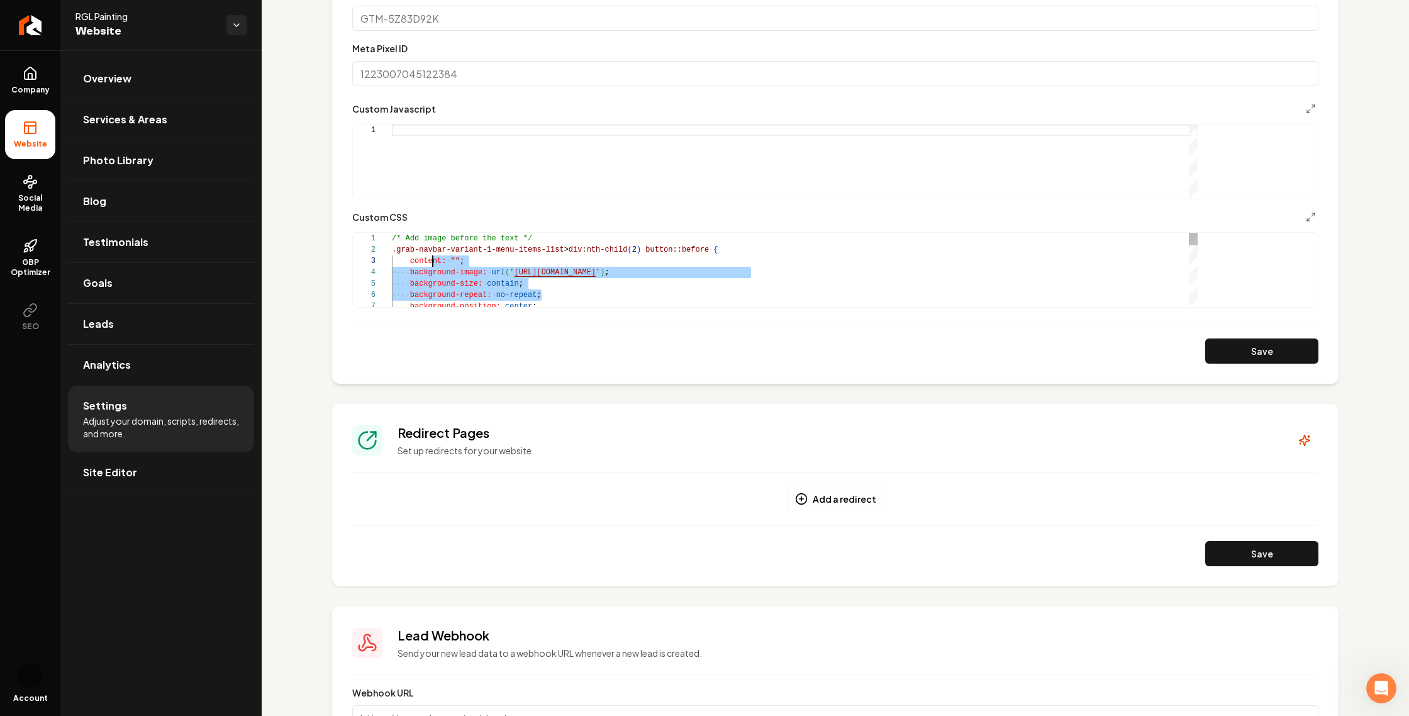
drag, startPoint x: 636, startPoint y: 518, endPoint x: 456, endPoint y: 471, distance: 186.8
click at [456, 471] on div "/* Add image before the text */ .grab-navbar-variant-1-menu-items-list > div:nt…" at bounding box center [795, 454] width 806 height 442
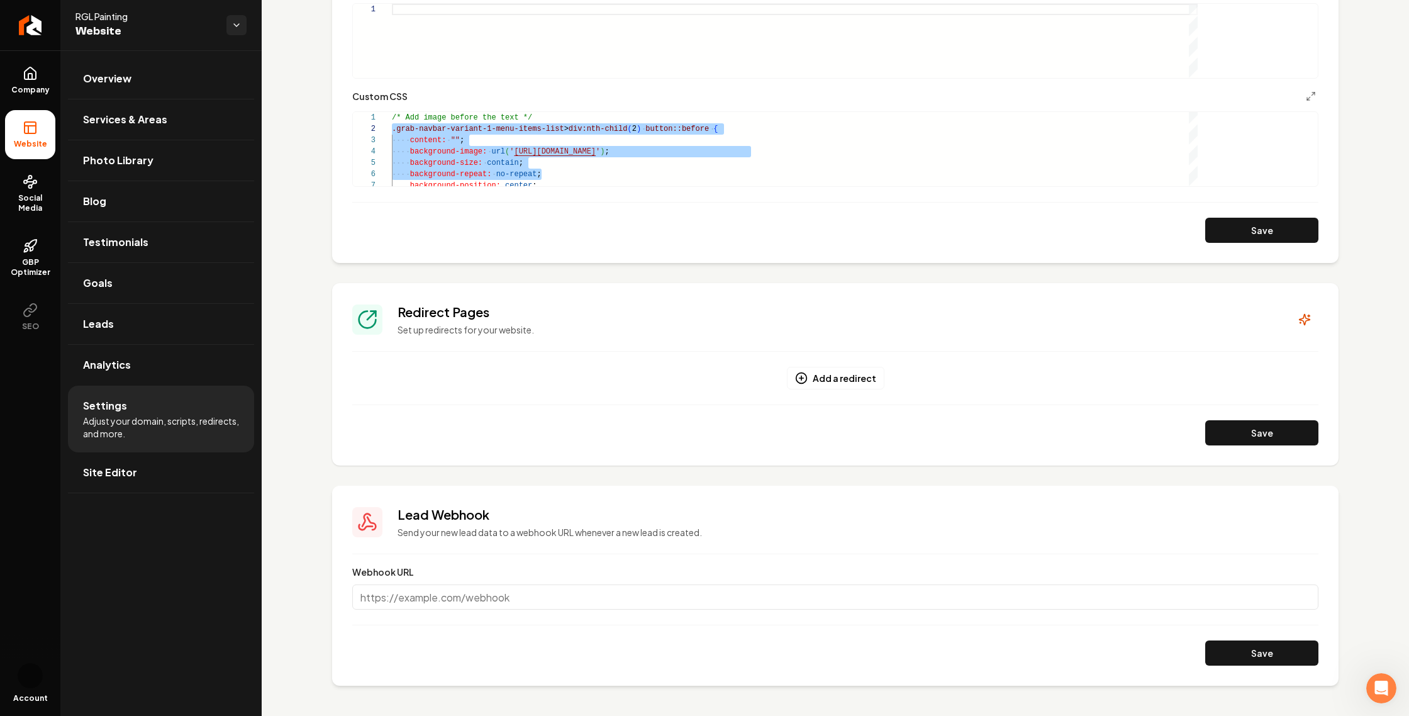
scroll to position [1096, 0]
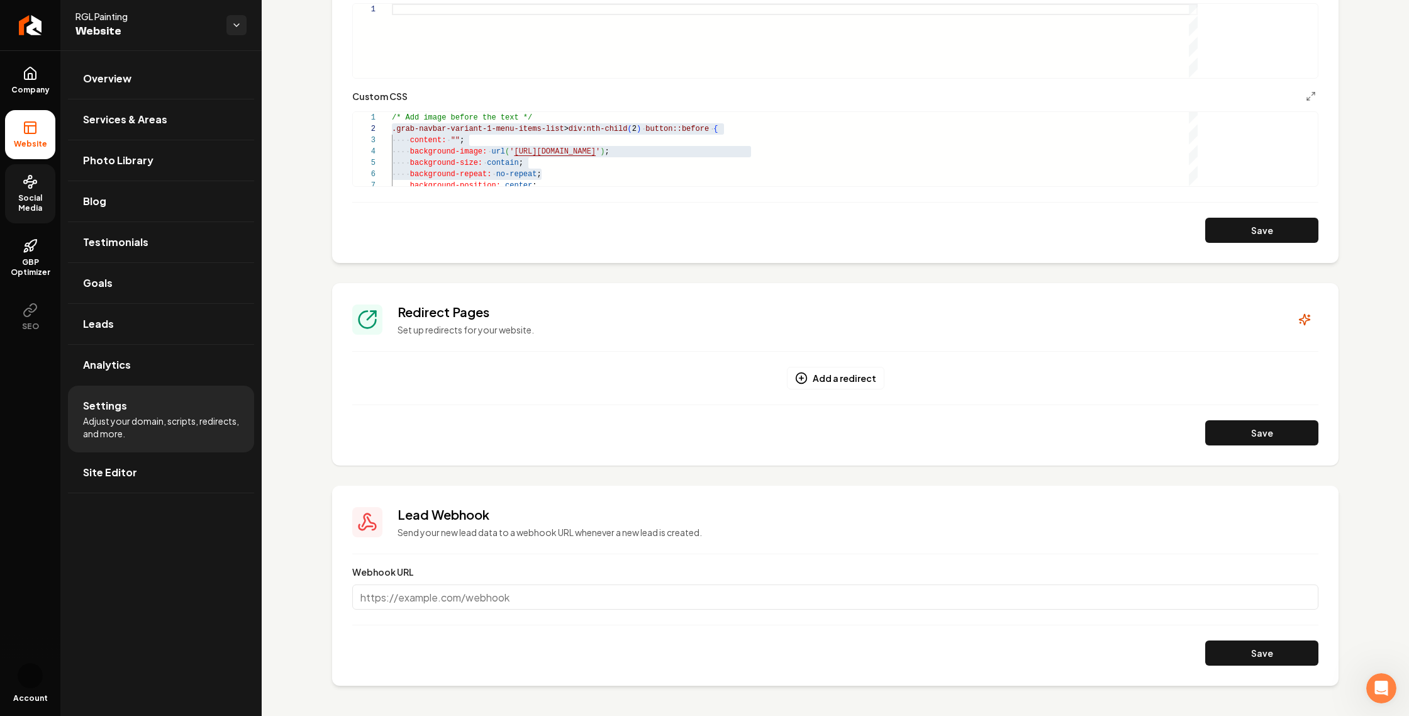
click at [40, 213] on span "Social Media" at bounding box center [30, 203] width 50 height 20
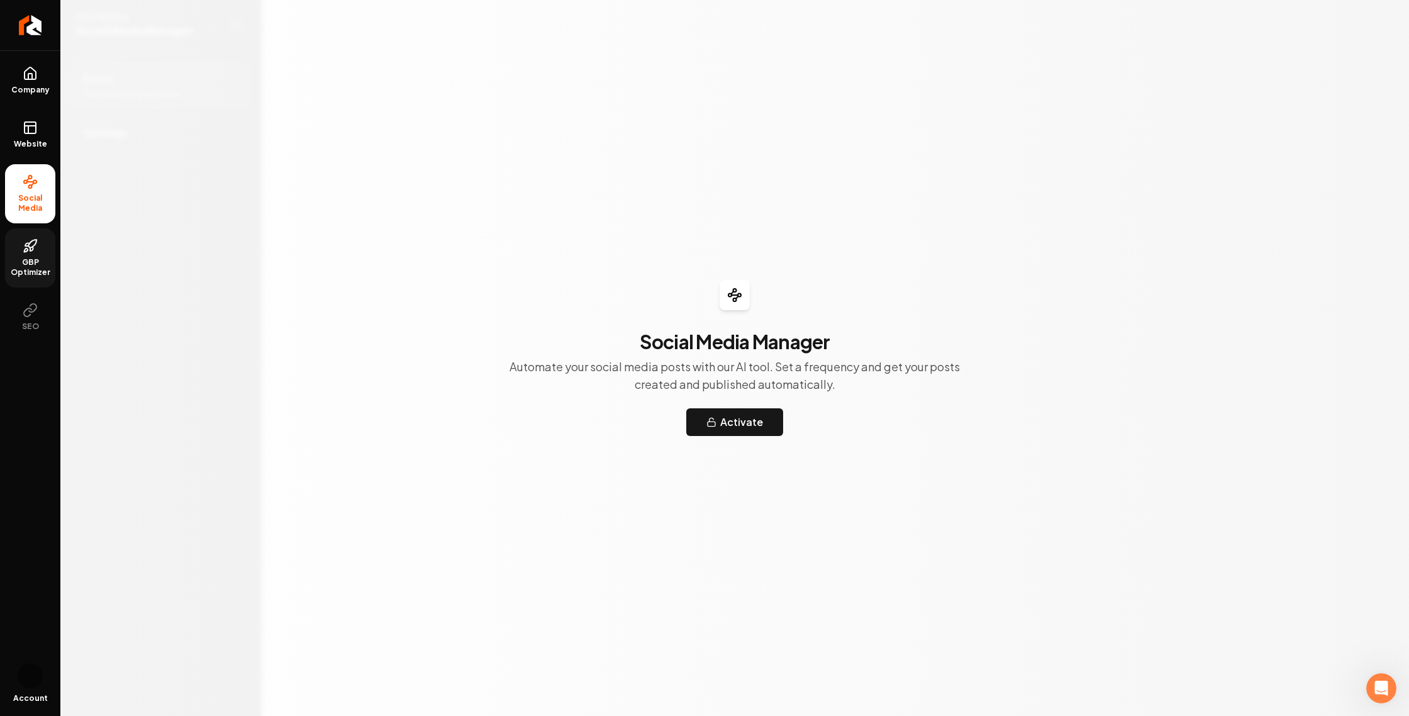
click at [35, 277] on span "GBP Optimizer" at bounding box center [30, 267] width 50 height 20
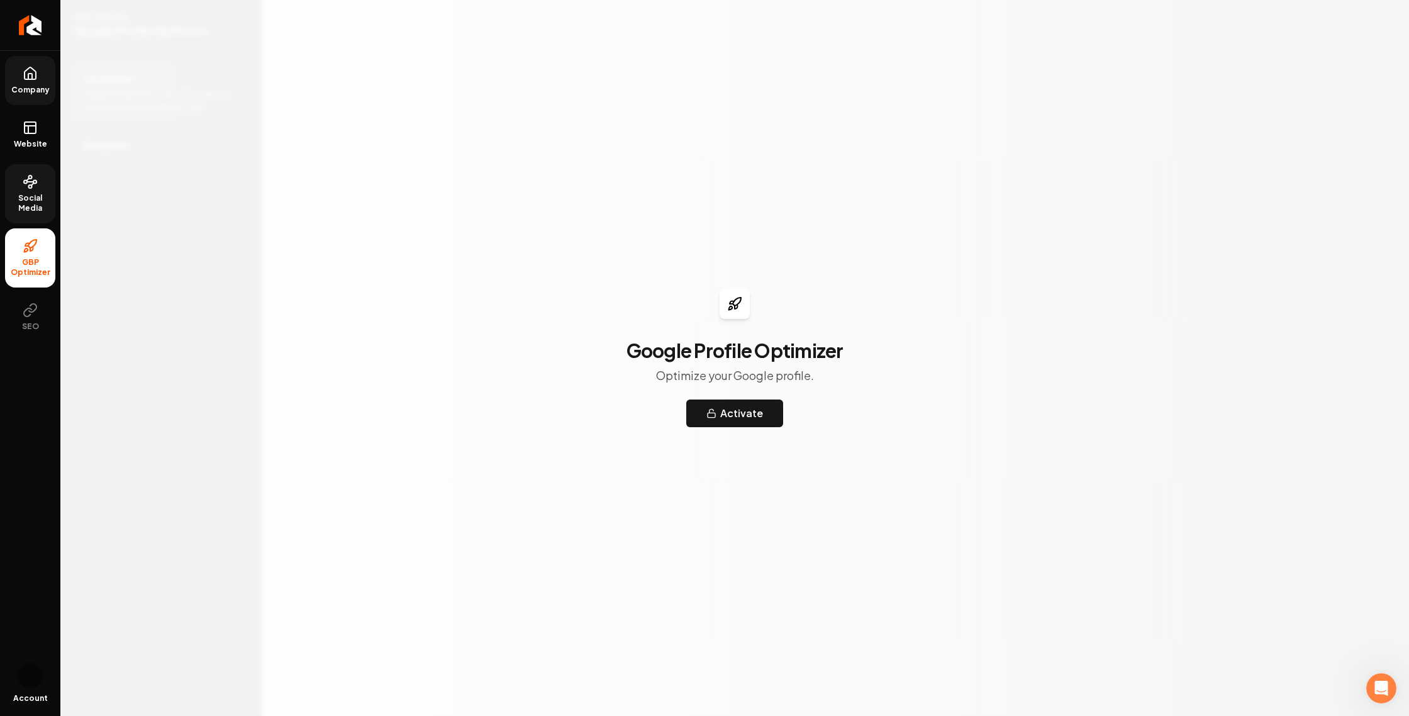
click at [40, 103] on link "Company" at bounding box center [30, 80] width 50 height 49
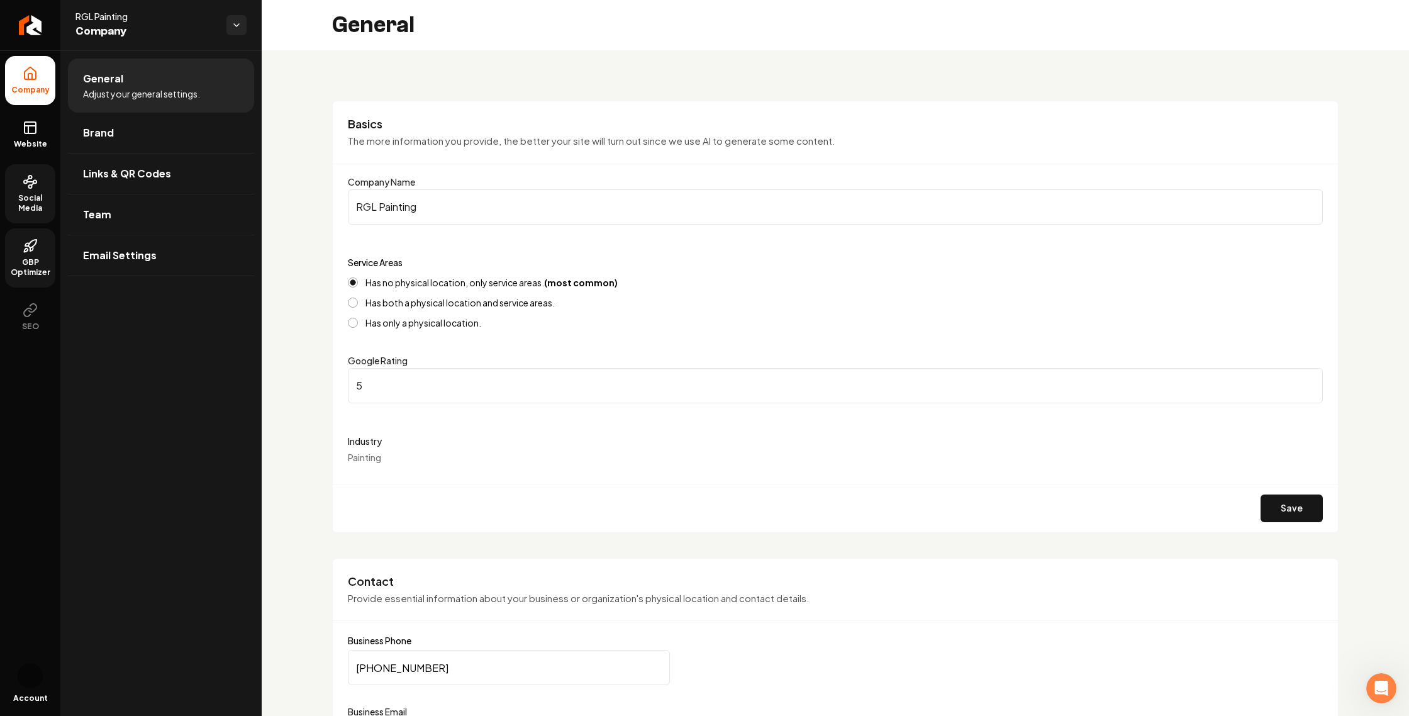
click at [37, 277] on span "GBP Optimizer" at bounding box center [30, 267] width 50 height 20
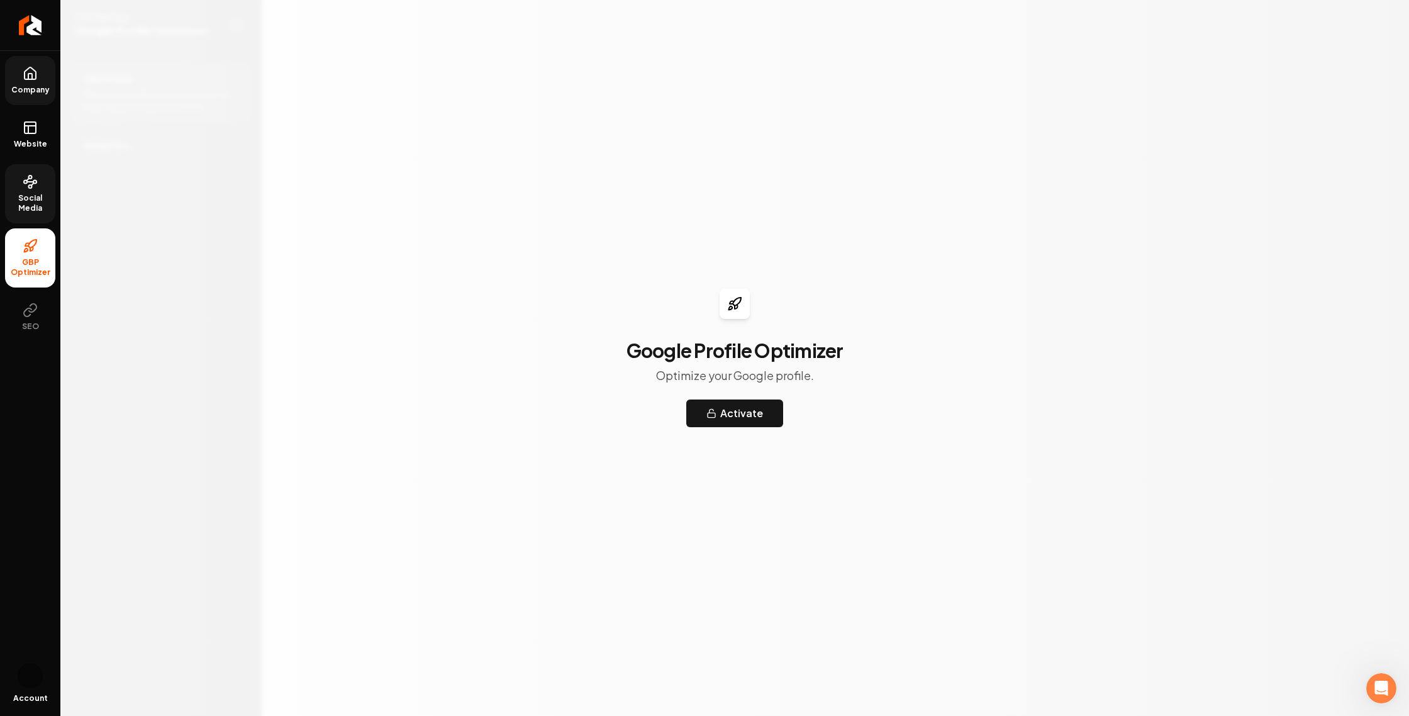
click at [40, 213] on span "Social Media" at bounding box center [30, 203] width 50 height 20
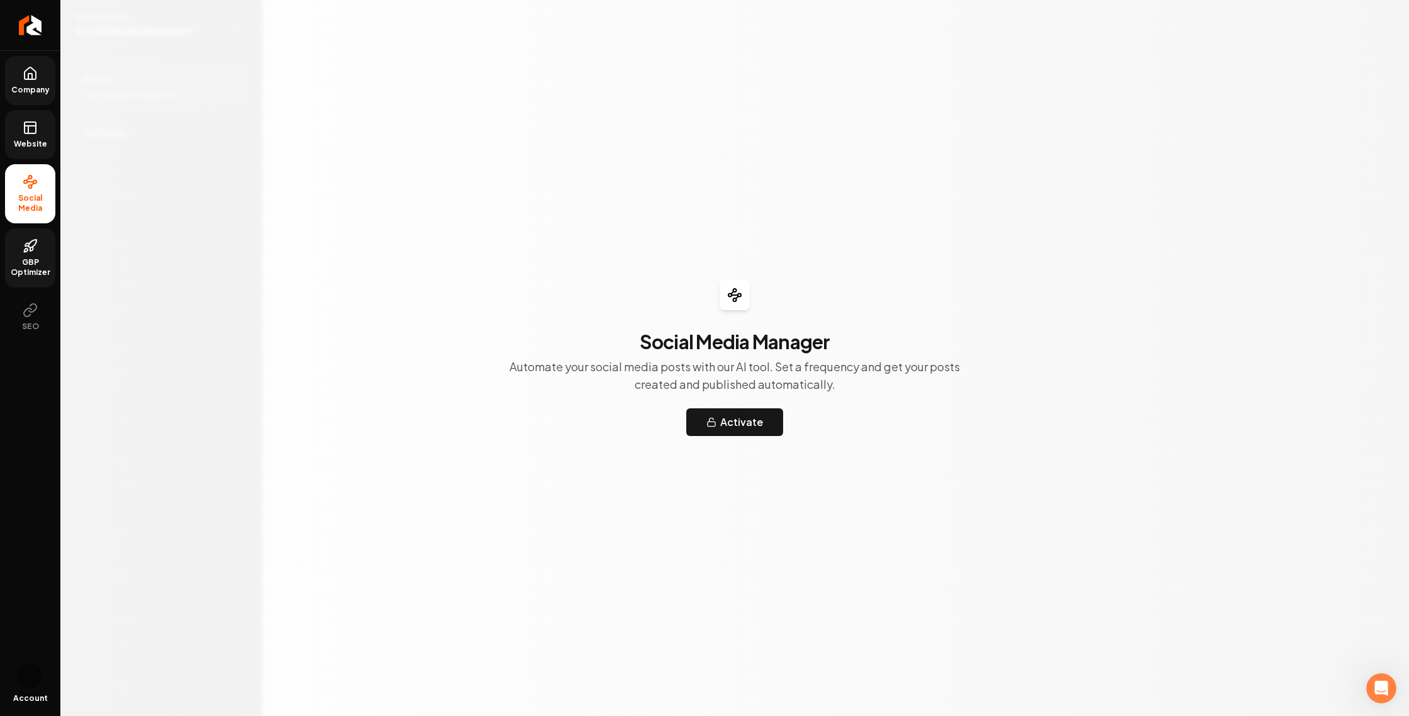
click at [36, 135] on icon at bounding box center [30, 127] width 15 height 15
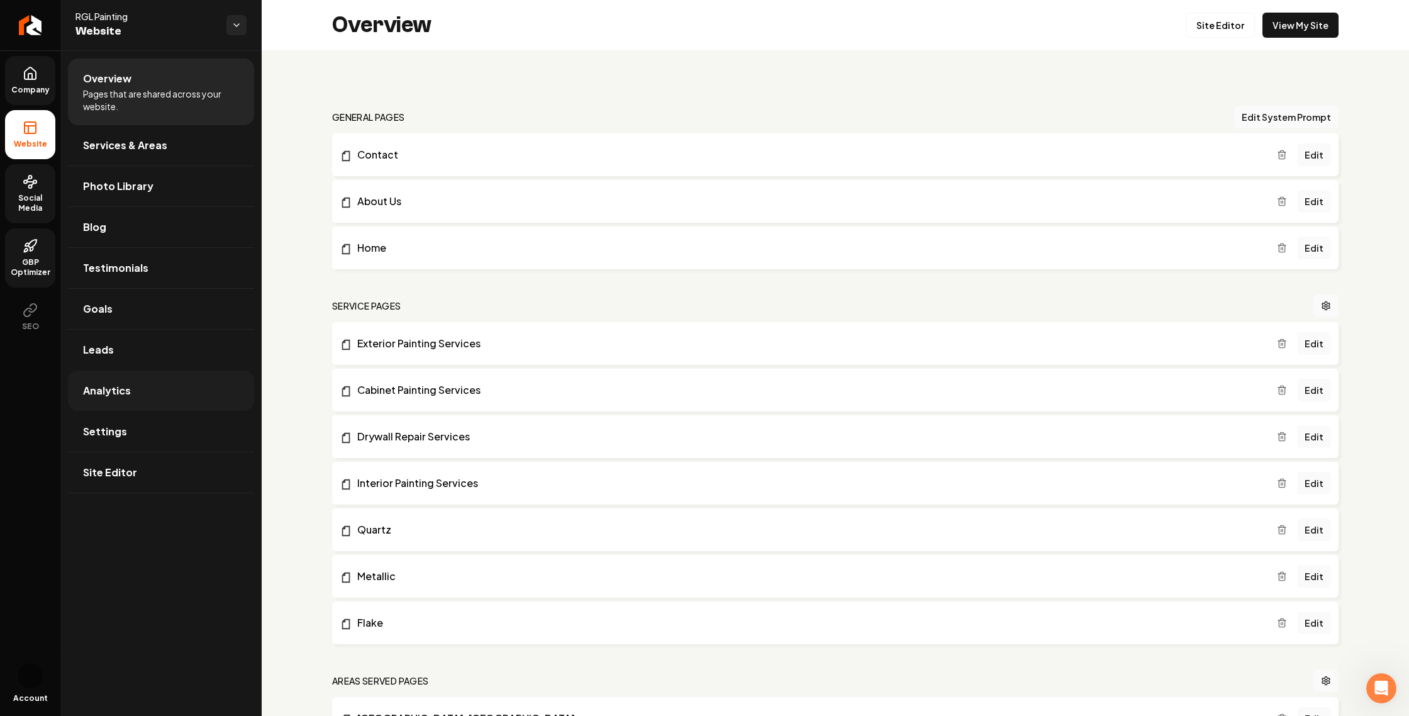
click at [157, 411] on link "Analytics" at bounding box center [161, 391] width 186 height 40
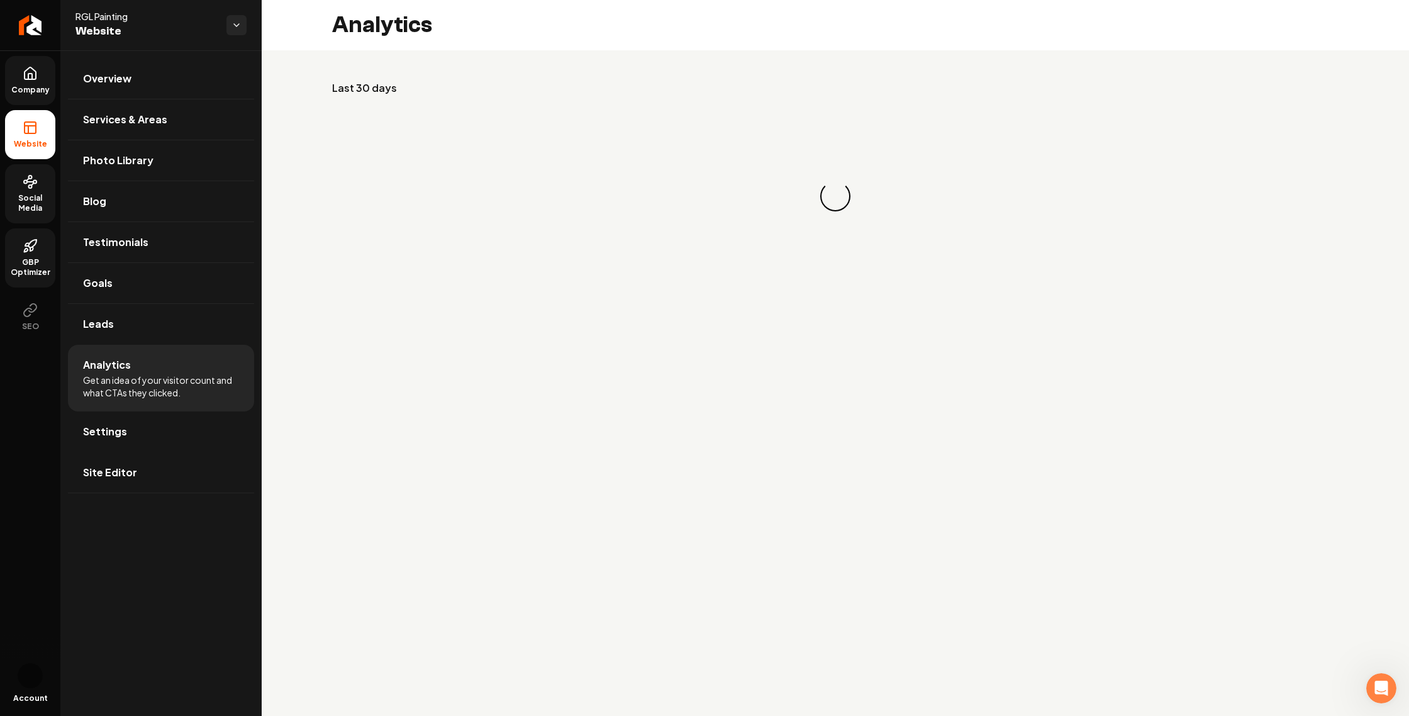
click at [167, 452] on link "Settings" at bounding box center [161, 431] width 186 height 40
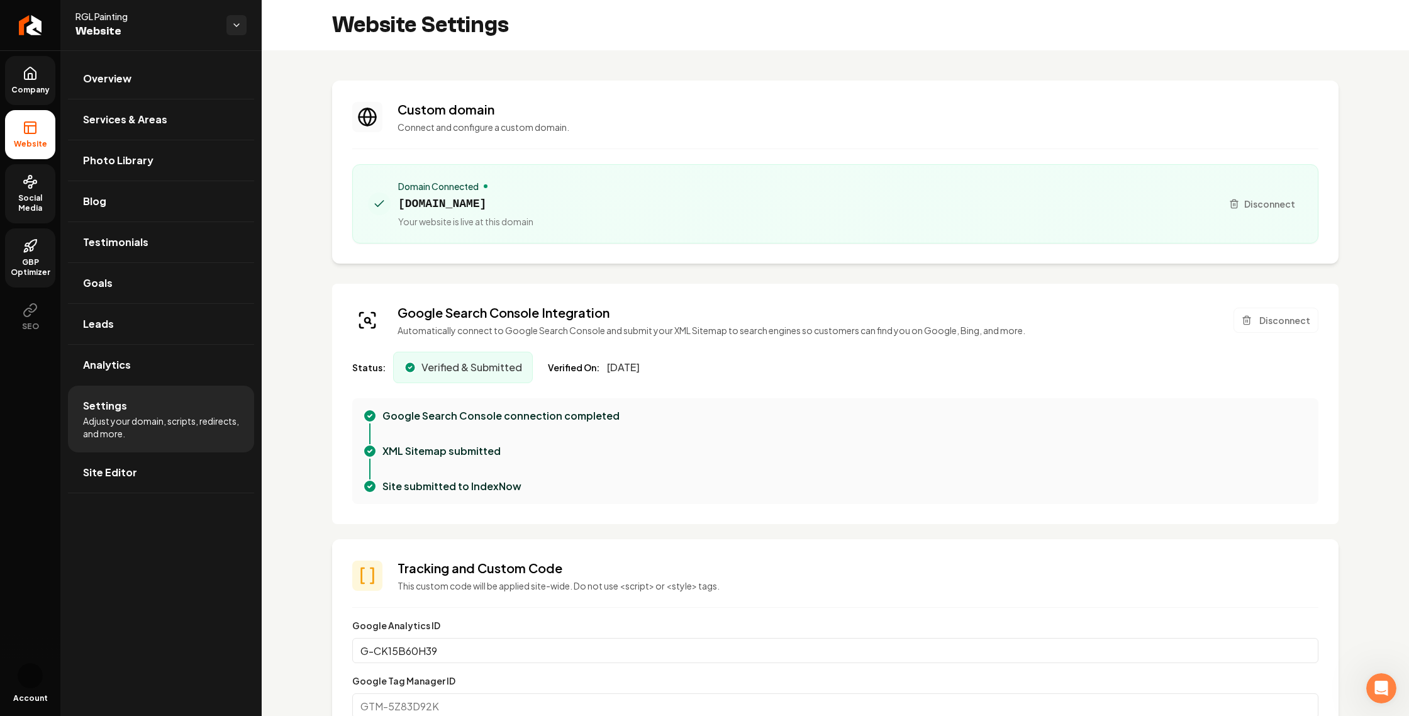
scroll to position [113, 0]
click at [1372, 688] on icon "Open Intercom Messenger" at bounding box center [1382, 688] width 21 height 21
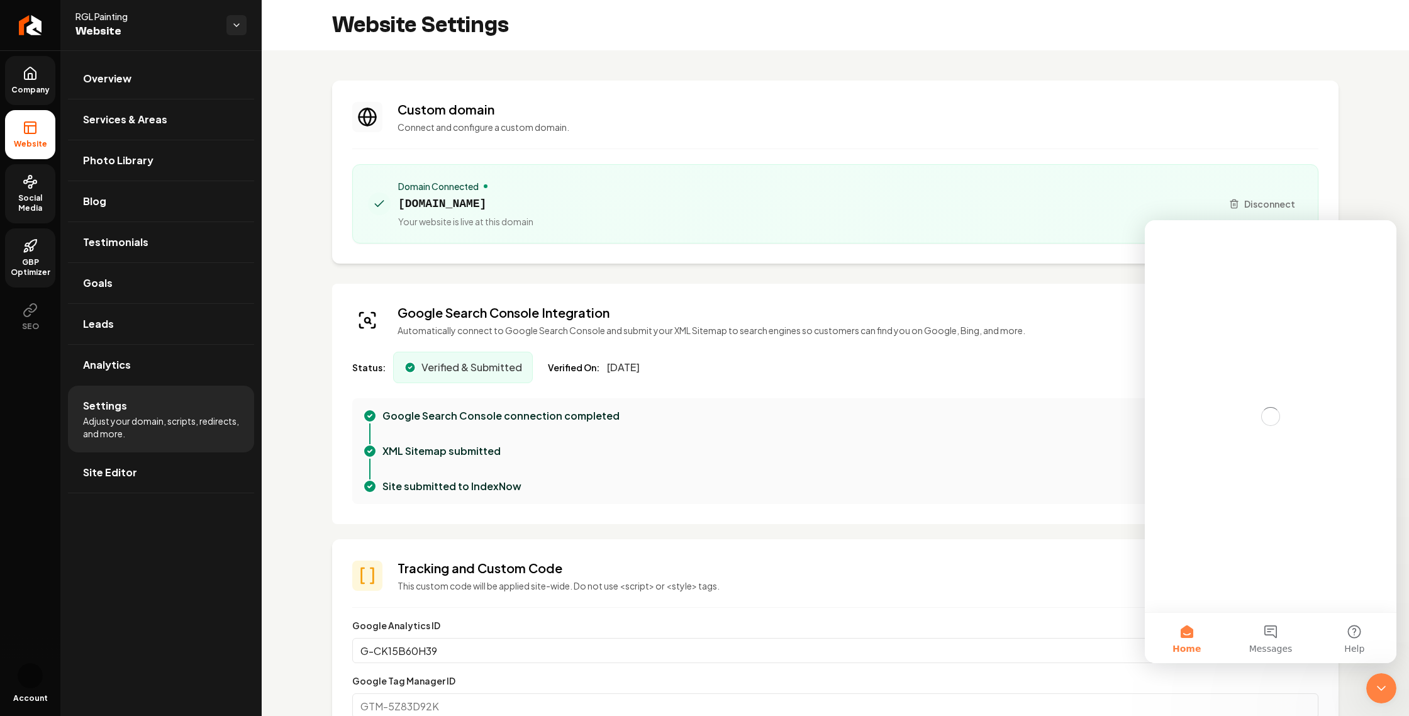
scroll to position [0, 0]
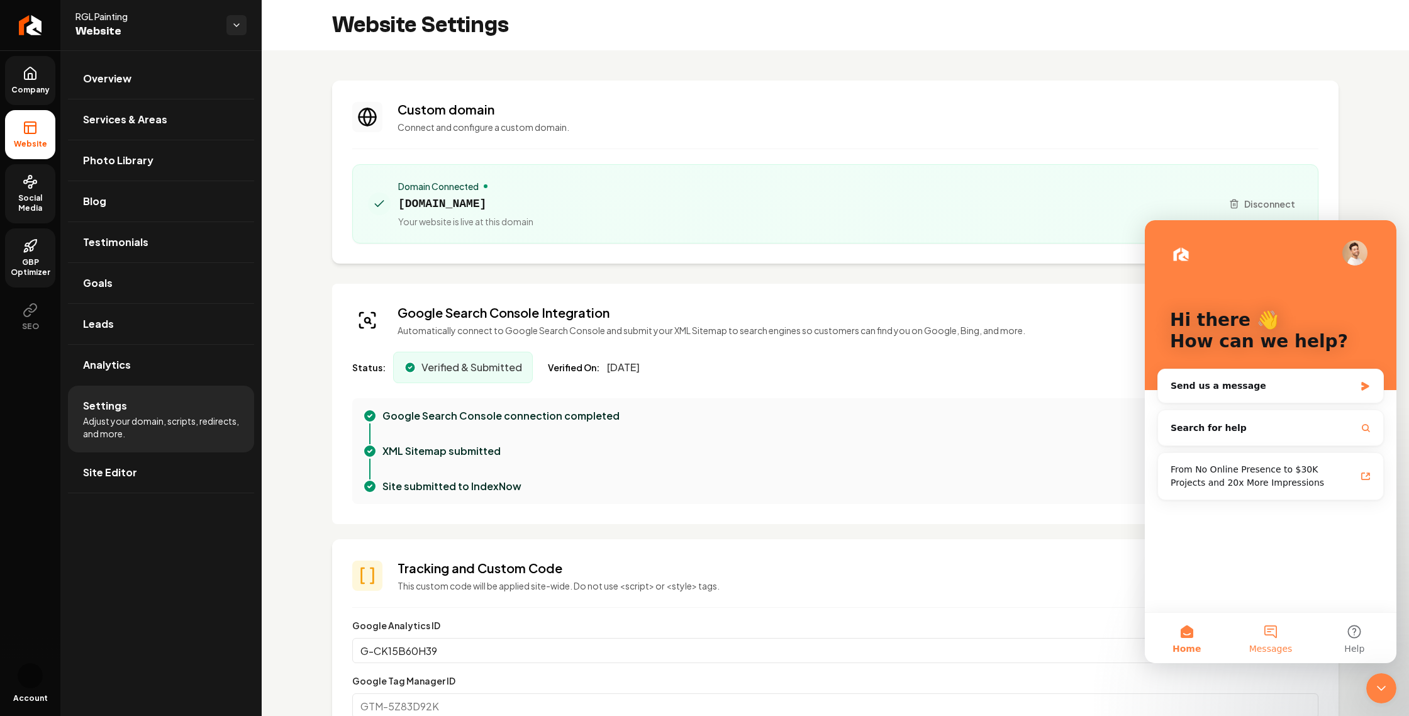
click at [1284, 633] on button "Messages" at bounding box center [1271, 638] width 84 height 50
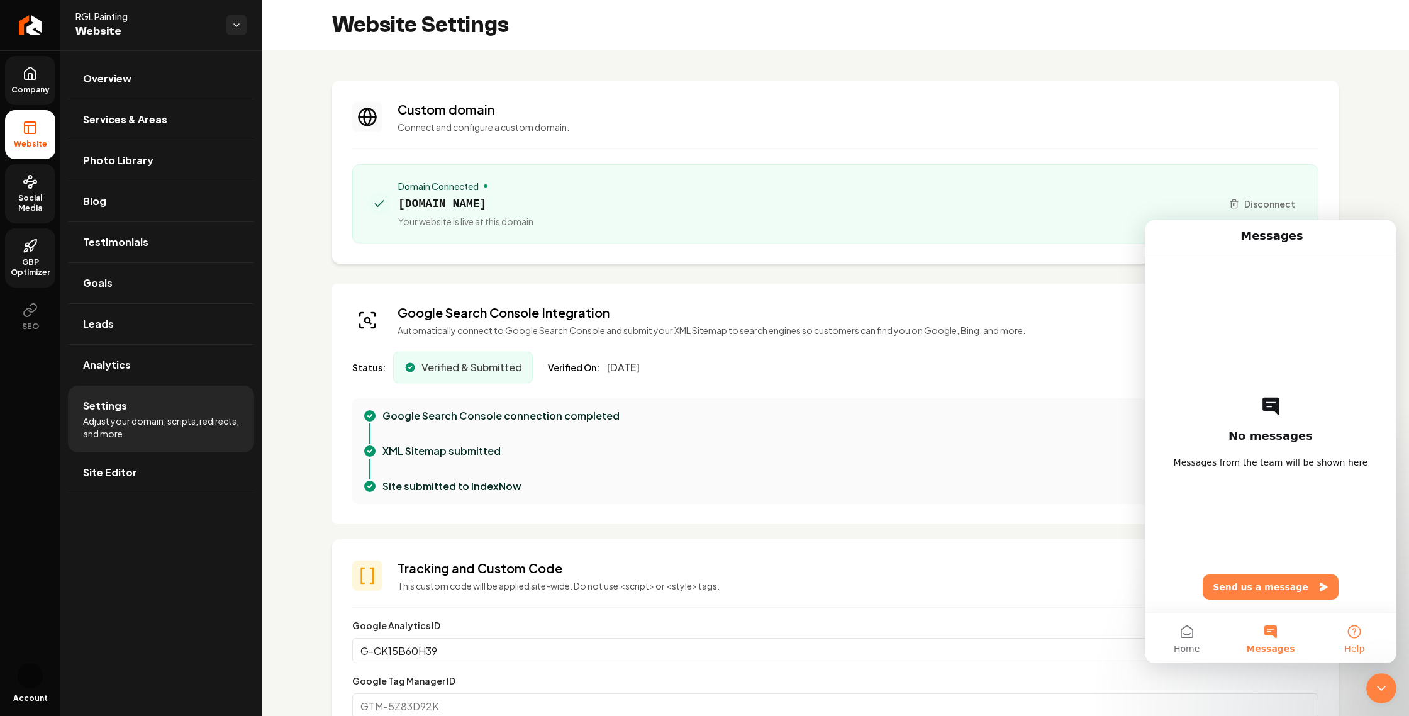
click at [1350, 637] on button "Help" at bounding box center [1355, 638] width 84 height 50
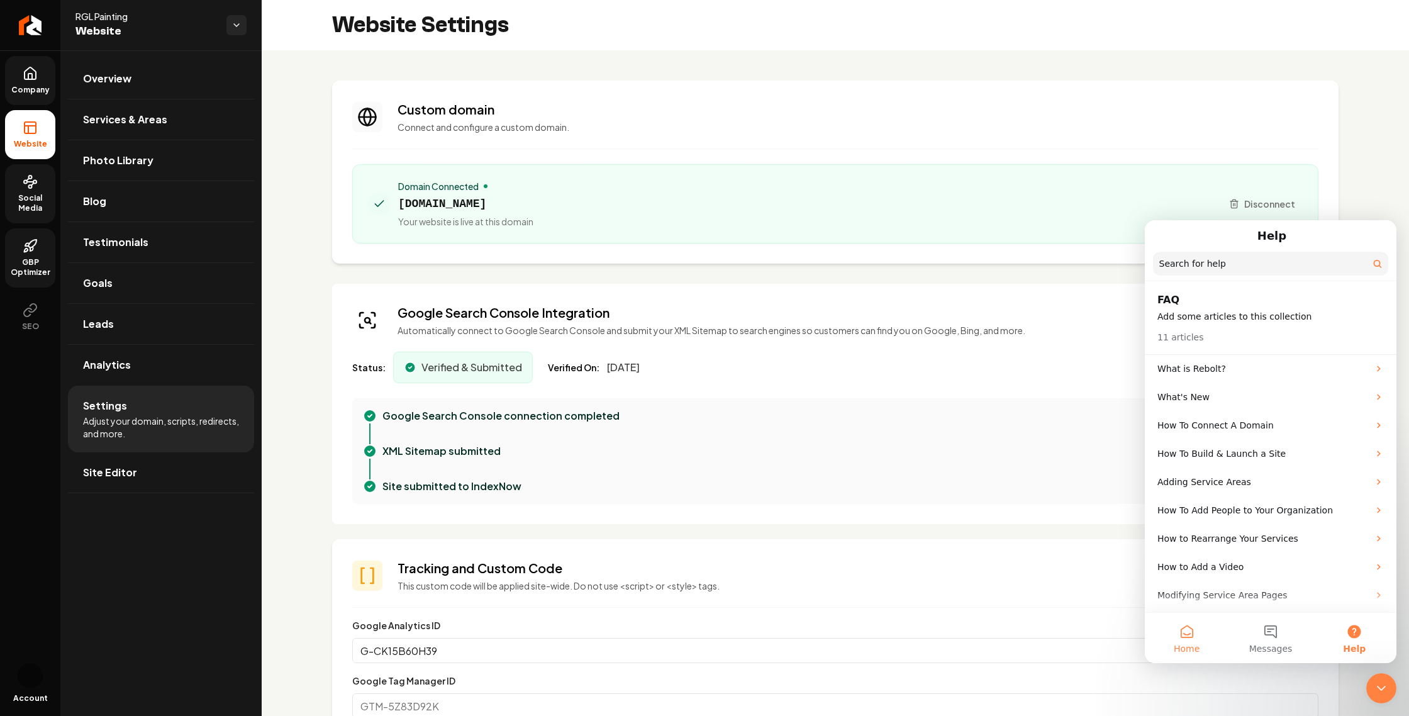
click at [1182, 638] on button "Home" at bounding box center [1187, 638] width 84 height 50
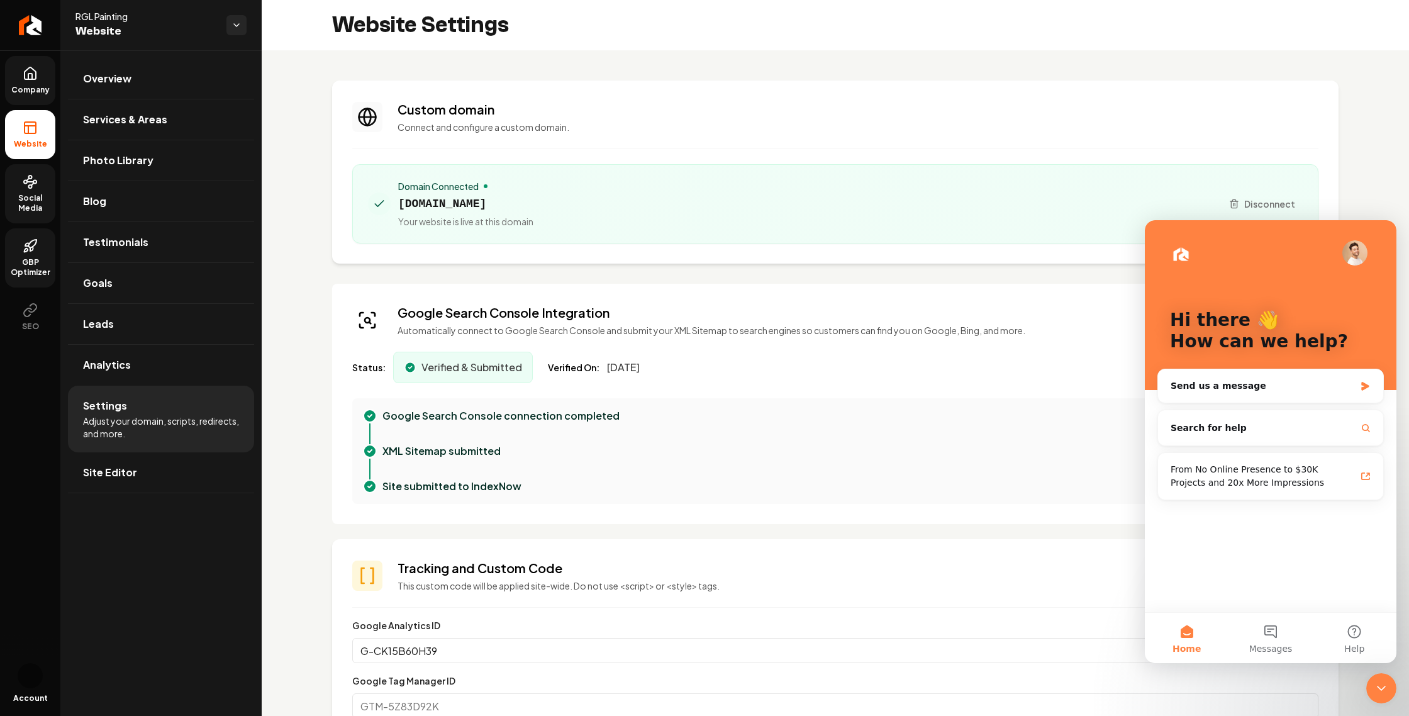
click at [458, 264] on section "Custom domain Connect and configure a custom domain. Domain Connected rglpainti…" at bounding box center [835, 172] width 1007 height 183
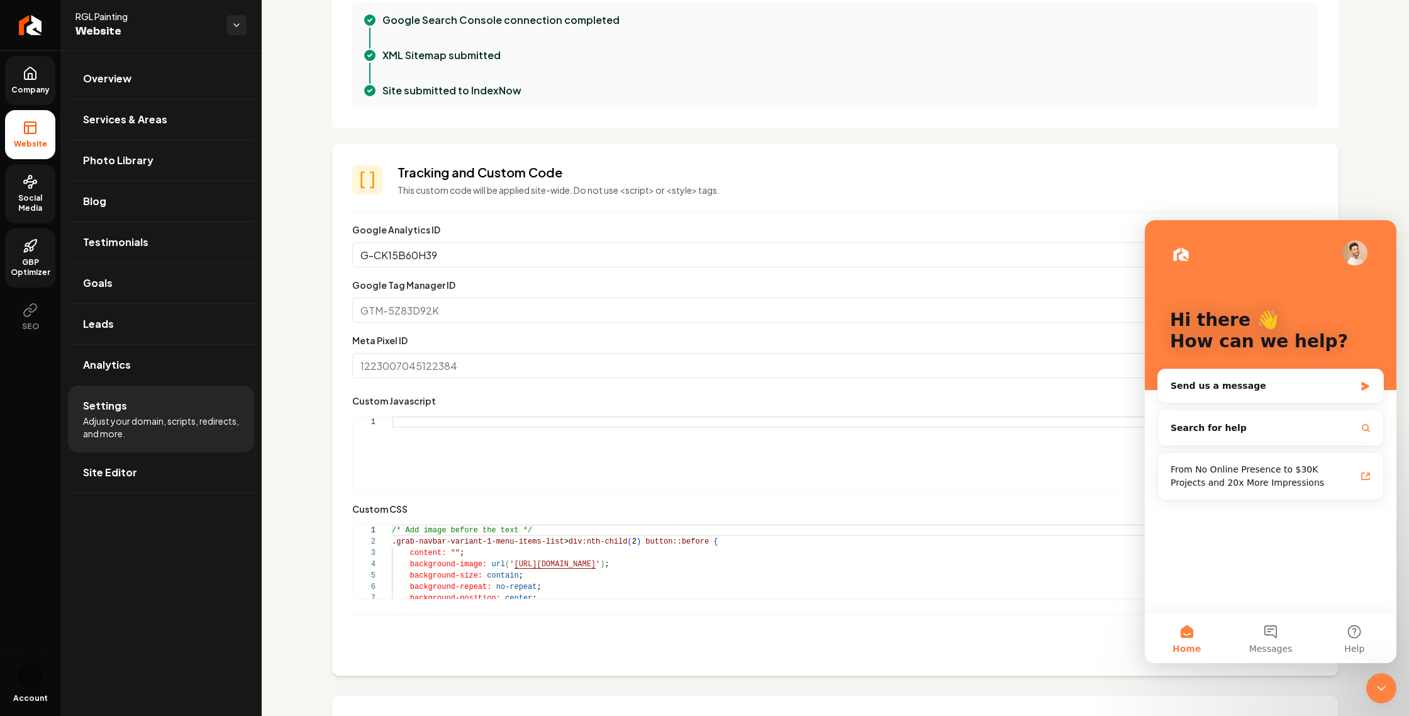
scroll to position [369, 0]
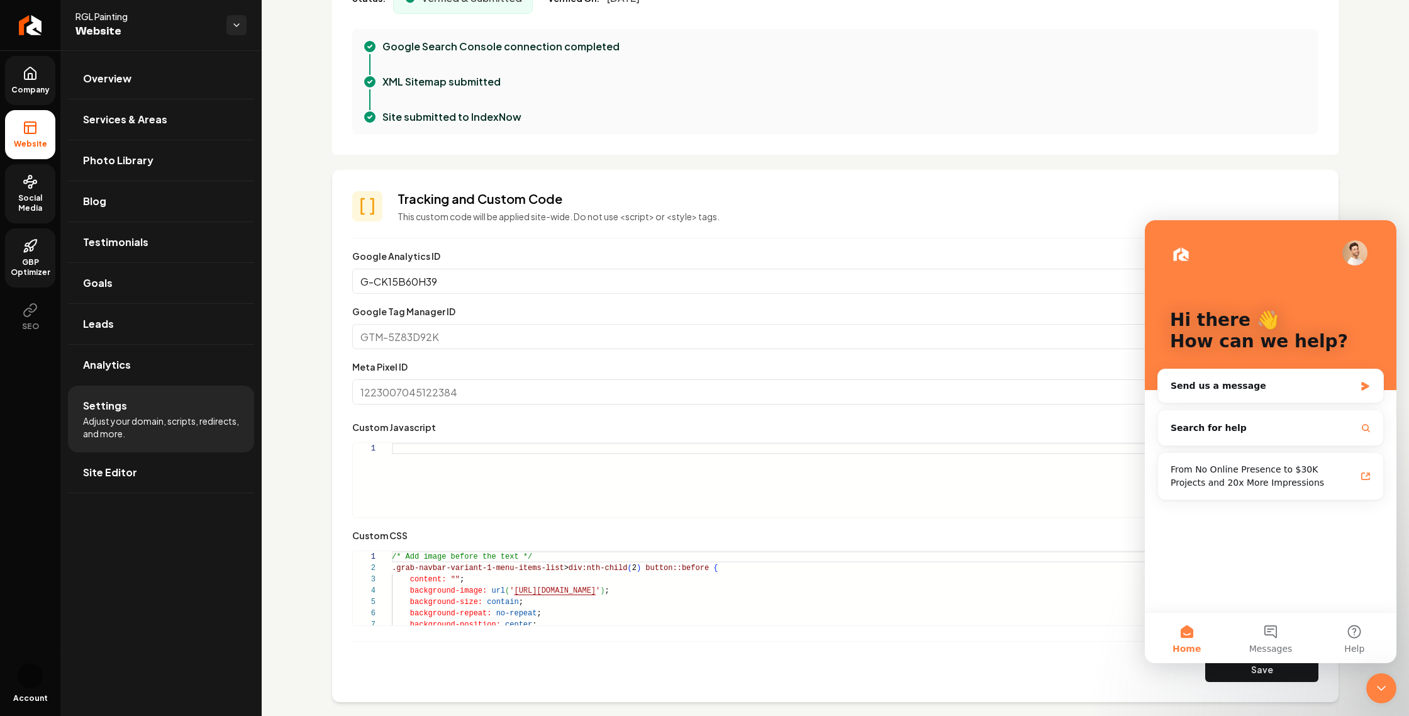
click at [545, 349] on input "Google Tag Manager ID" at bounding box center [835, 336] width 966 height 25
paste input "GTM-5C7VSTS3"
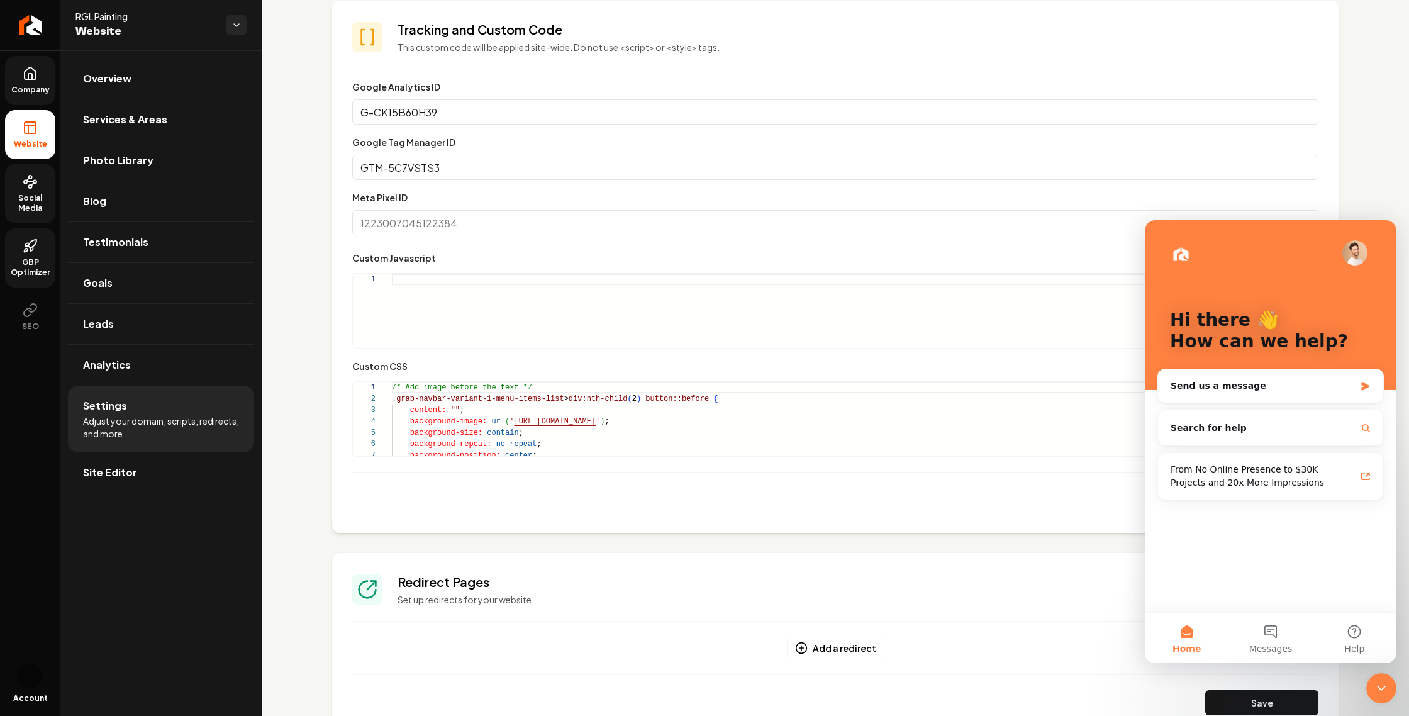
scroll to position [635, 0]
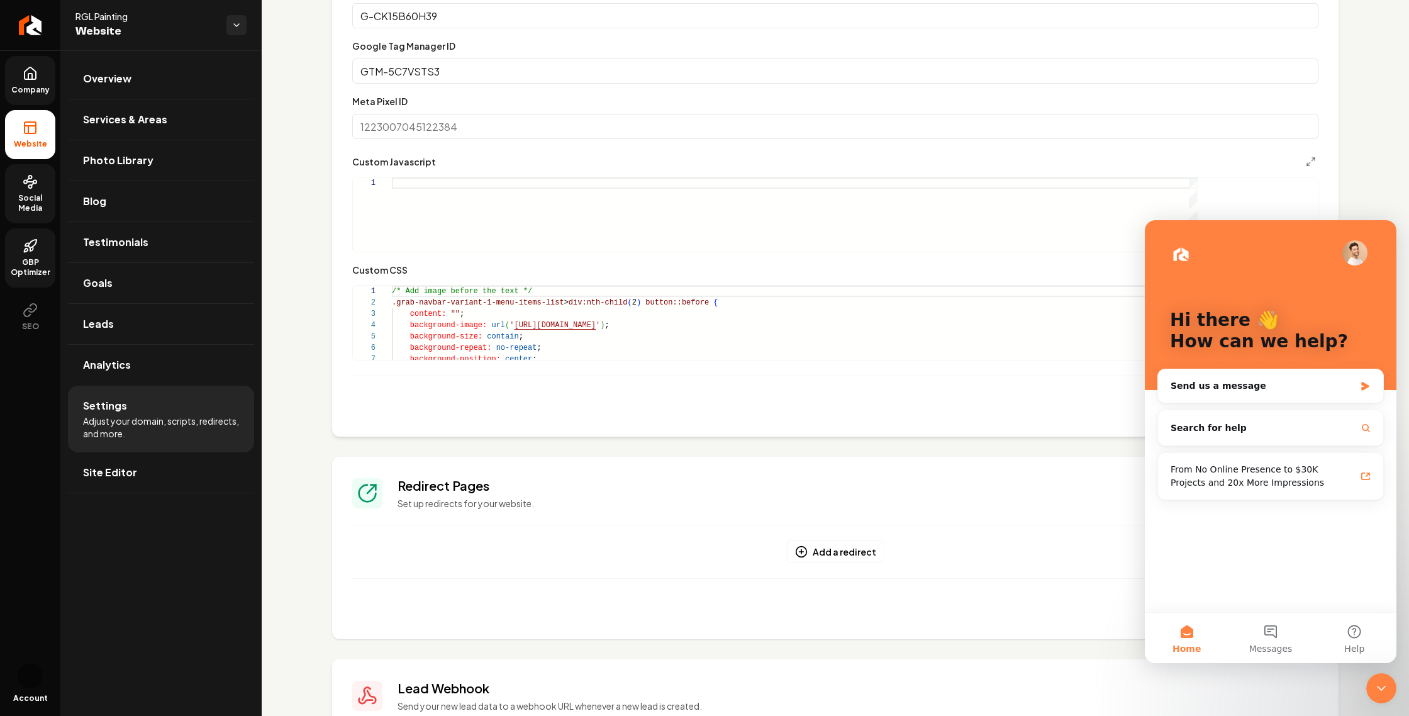
type input "GTM-5C7VSTS3"
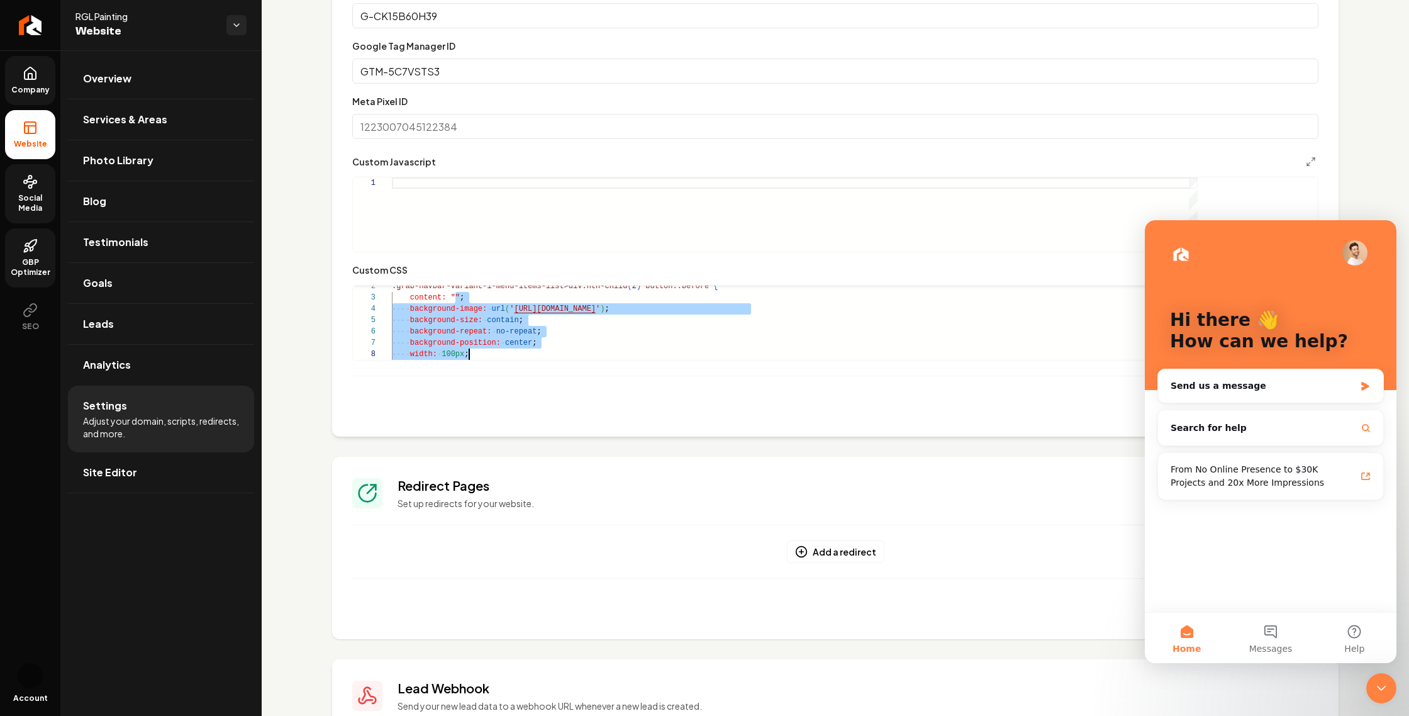
drag, startPoint x: 546, startPoint y: 539, endPoint x: 616, endPoint y: 633, distance: 117.4
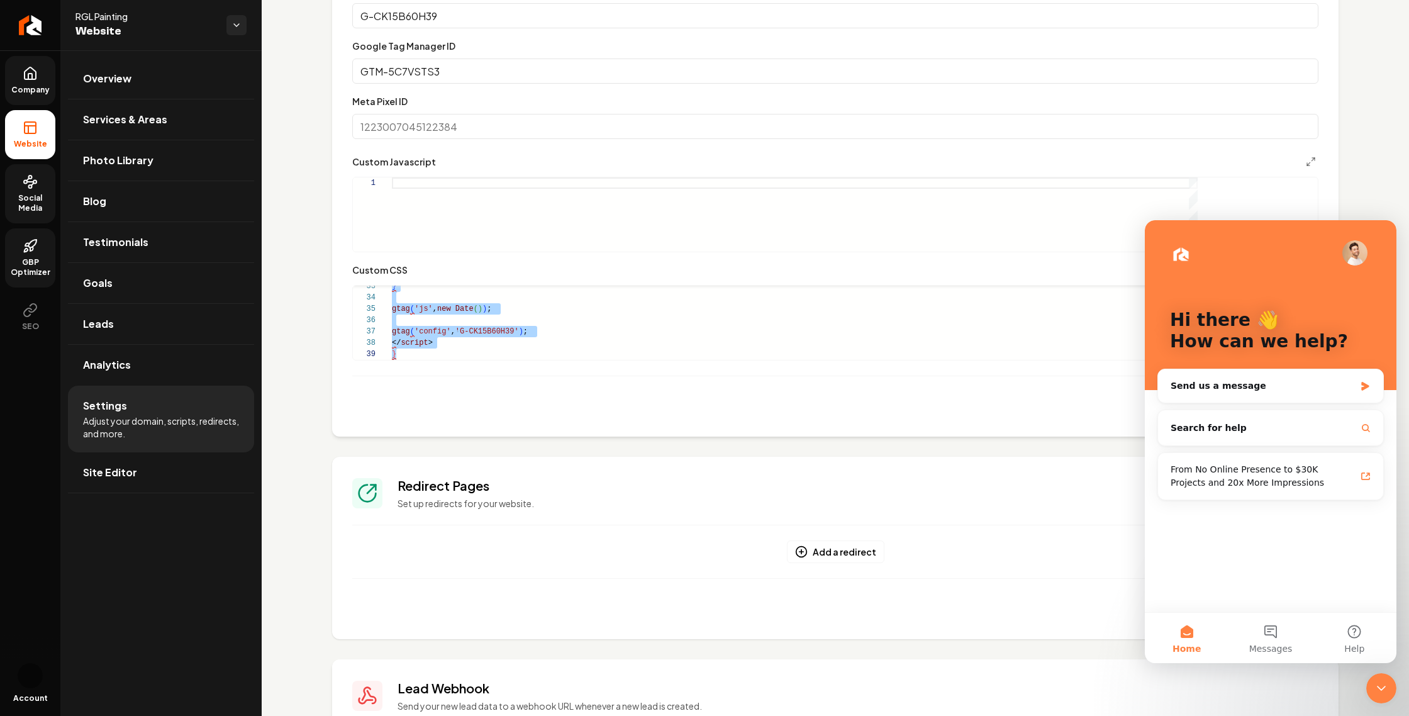
click at [626, 360] on div "} gtag ( 'js' , new Date ( ) ) ; gtag ( 'config' , 'G-CK15B60H39' ) ; </ script…" at bounding box center [795, 139] width 806 height 442
type textarea "**********"
drag, startPoint x: 687, startPoint y: 572, endPoint x: 463, endPoint y: 430, distance: 265.3
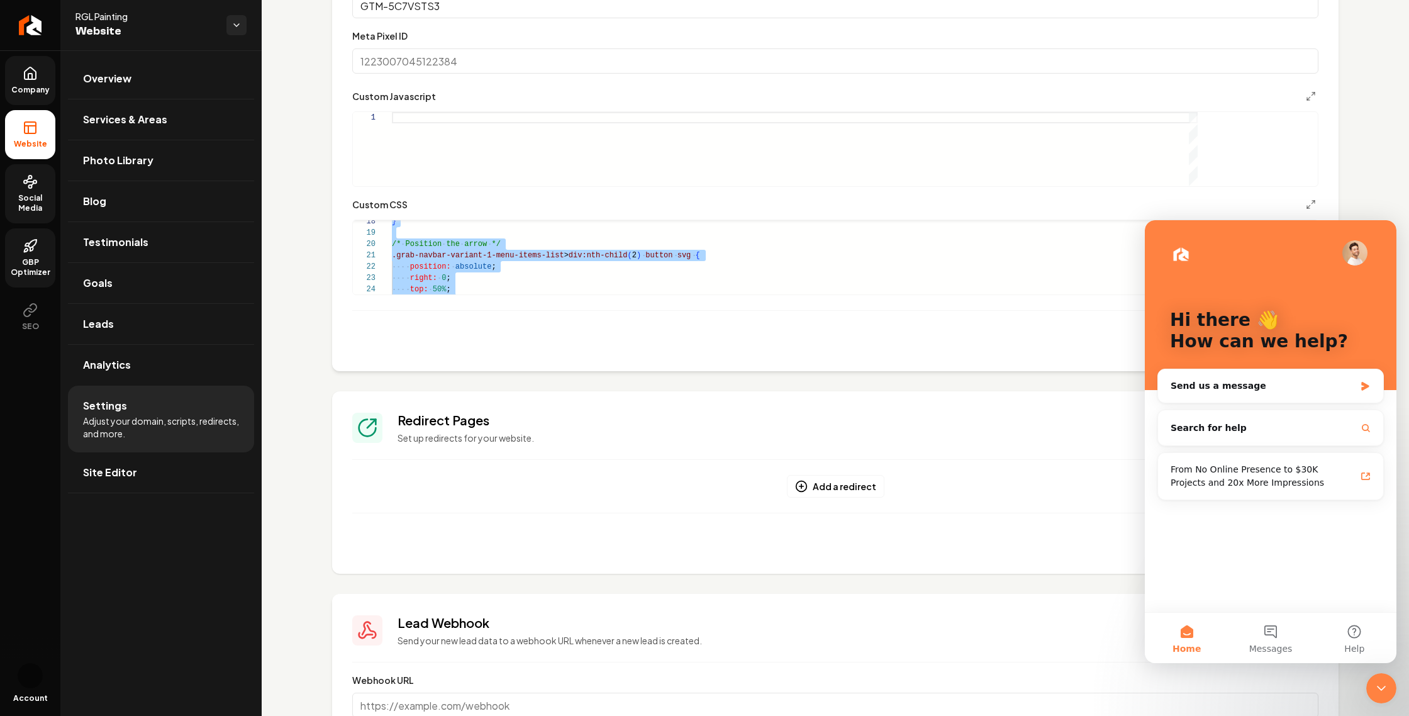
scroll to position [700, 0]
click at [1248, 244] on div "Intercom messenger" at bounding box center [1270, 252] width 201 height 25
click at [1386, 686] on icon "Close Intercom Messenger" at bounding box center [1381, 688] width 15 height 15
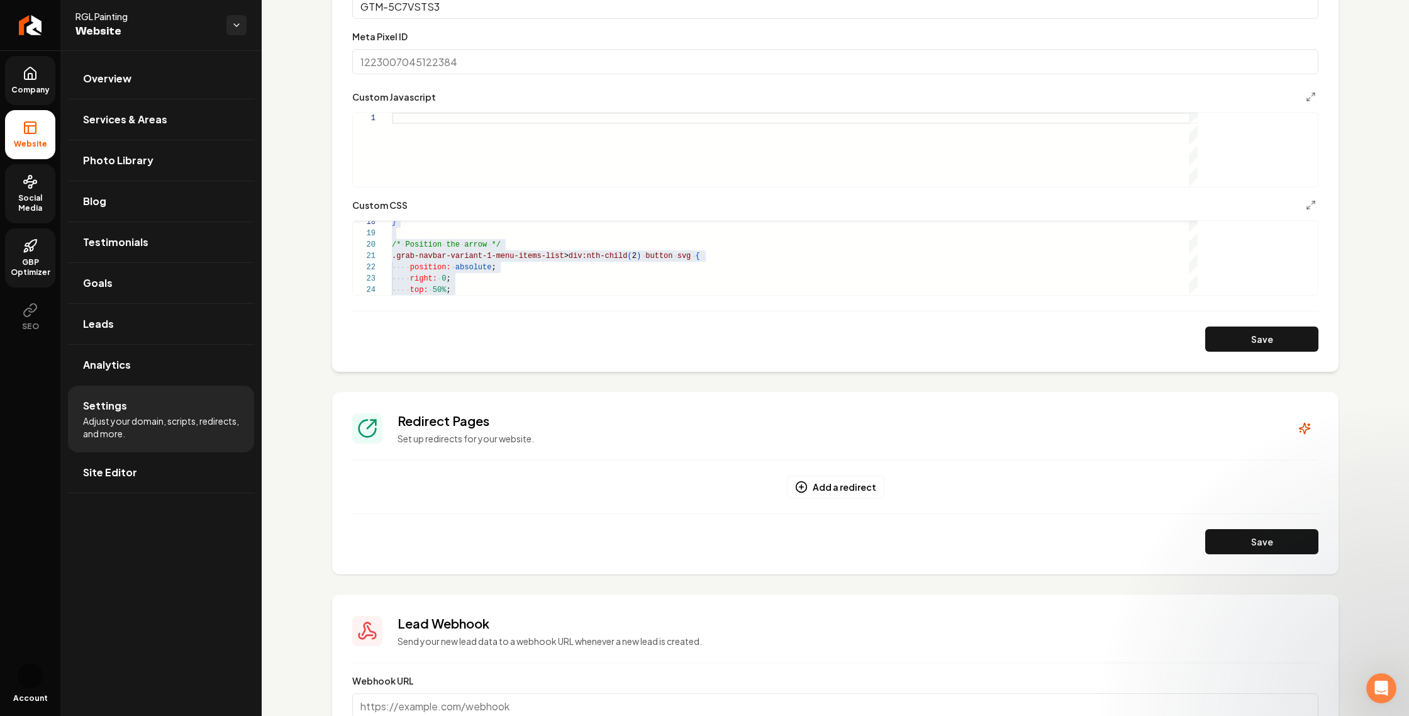
scroll to position [0, 0]
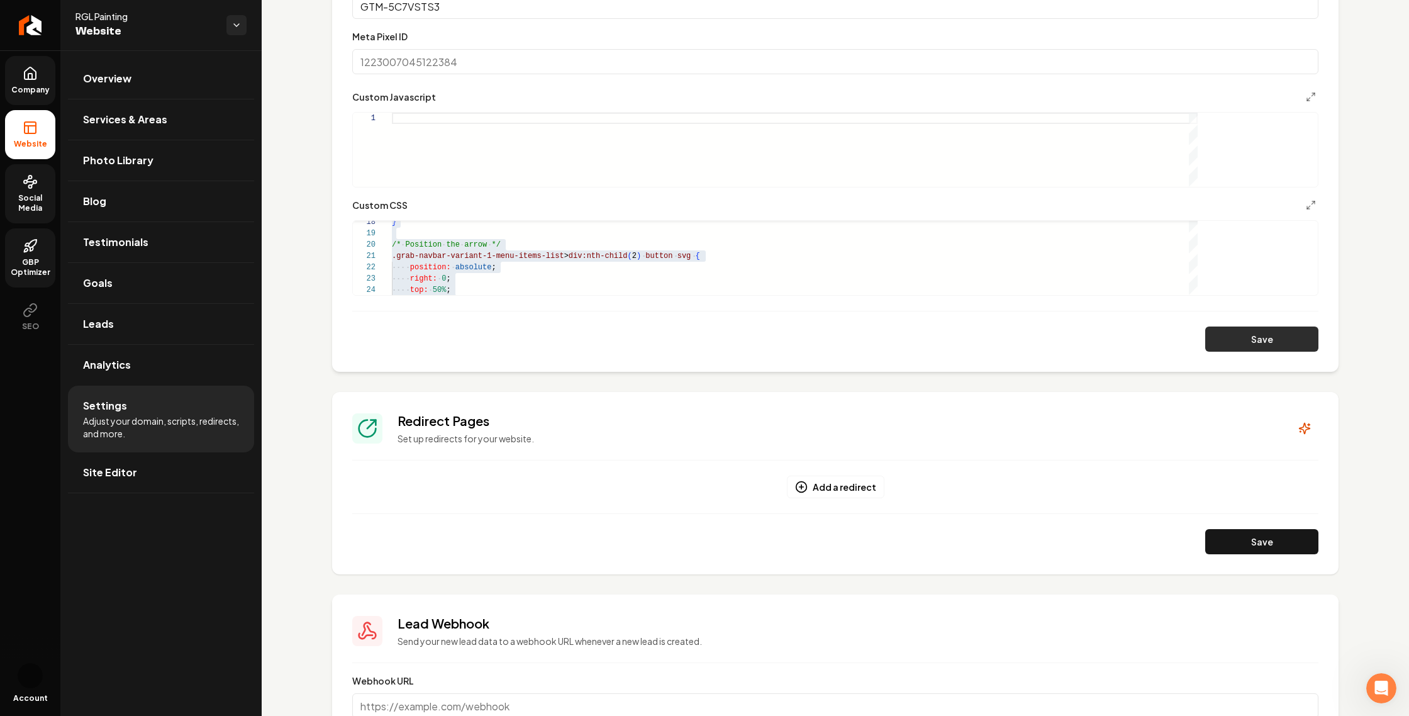
click at [1230, 352] on button "Save" at bounding box center [1261, 339] width 113 height 25
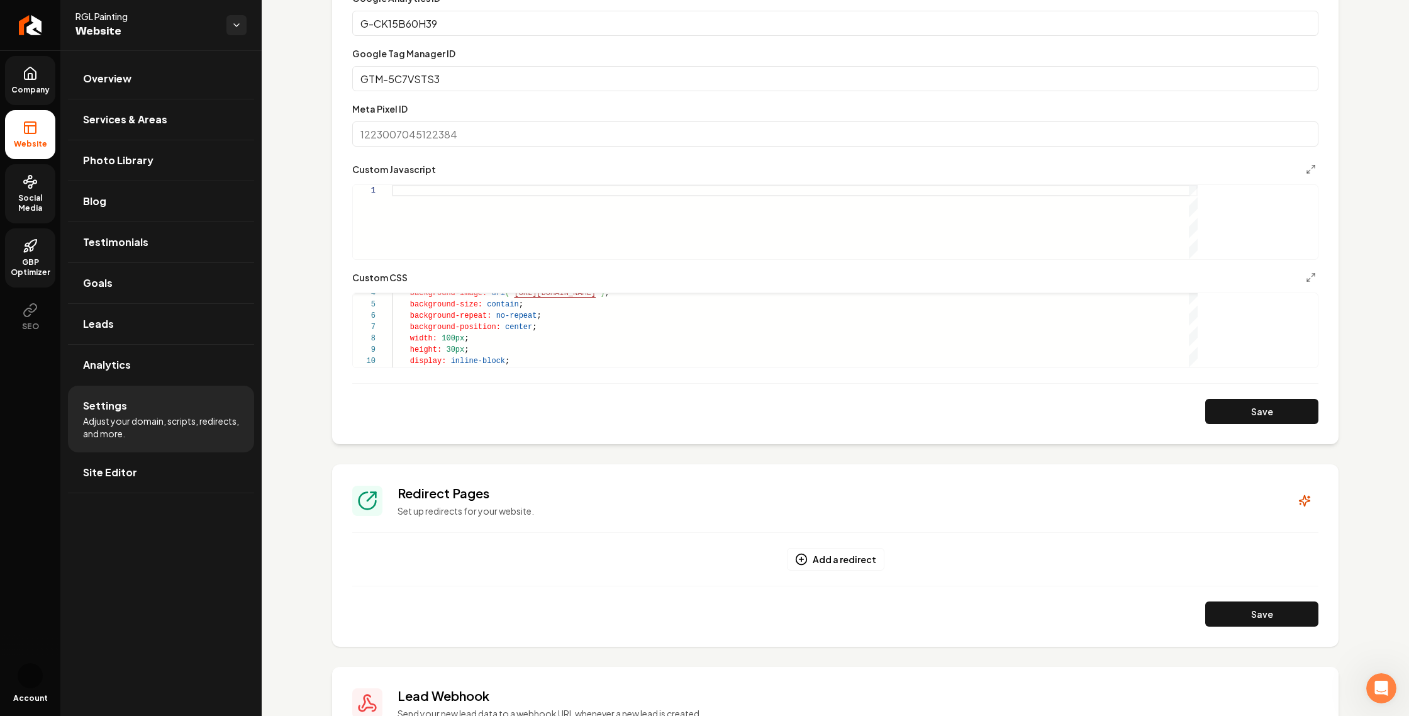
scroll to position [618, 0]
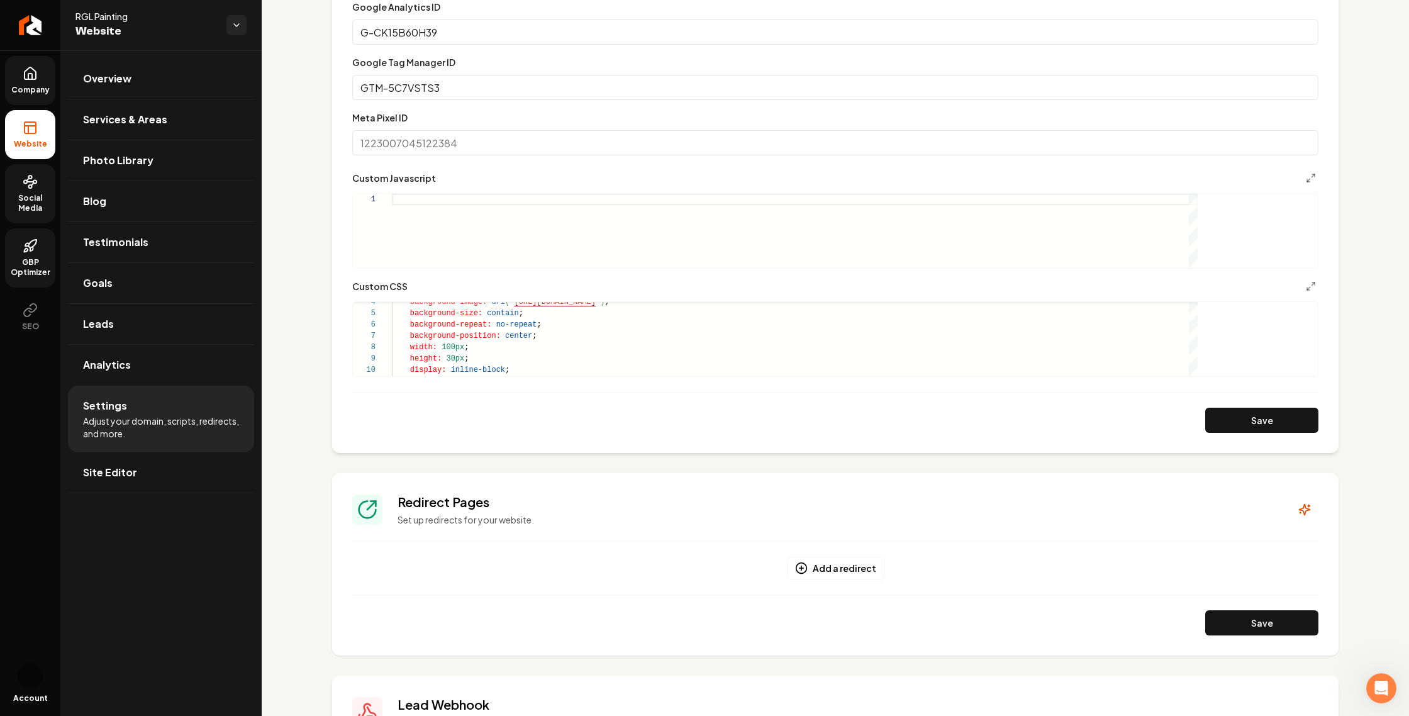
click at [1231, 100] on input "GTM-5C7VSTS3" at bounding box center [835, 87] width 966 height 25
click at [1234, 433] on button "Save" at bounding box center [1261, 420] width 113 height 25
